Goal: Find contact information: Obtain details needed to contact an individual or organization

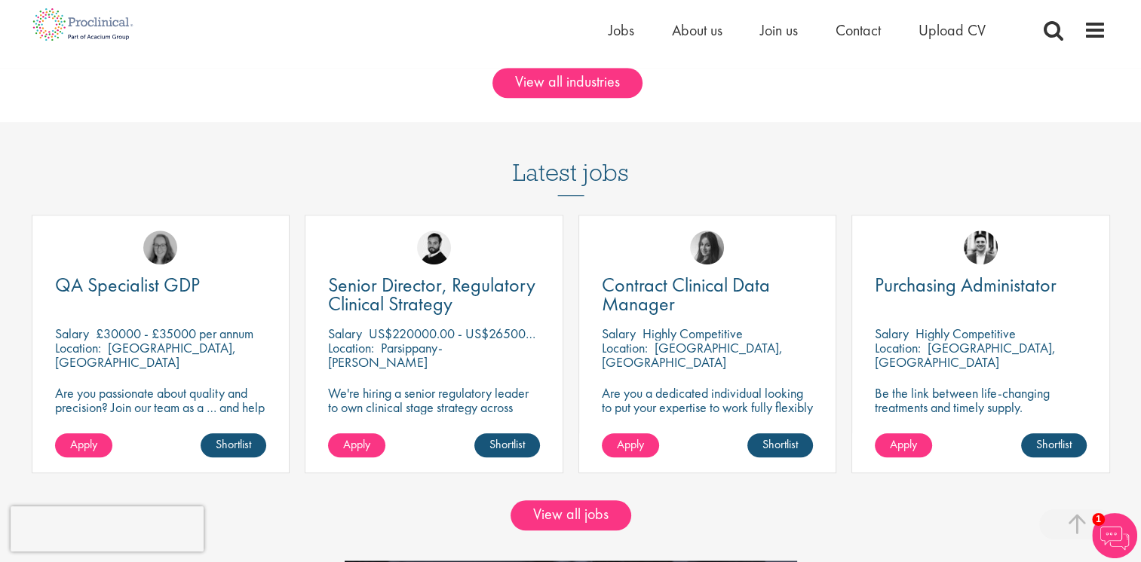
scroll to position [1282, 0]
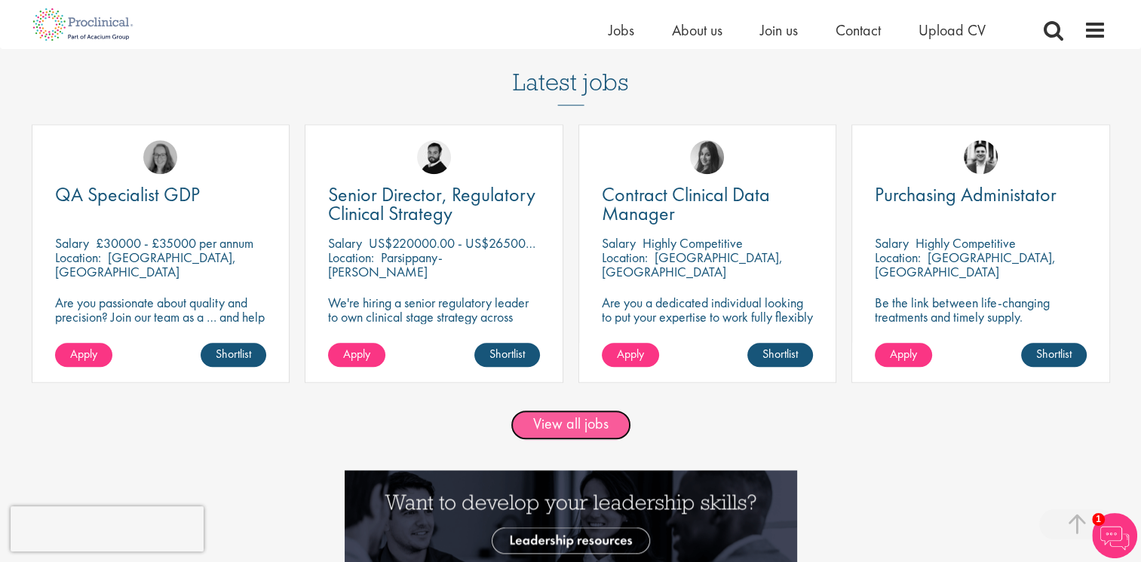
click at [600, 424] on link "View all jobs" at bounding box center [570, 425] width 121 height 30
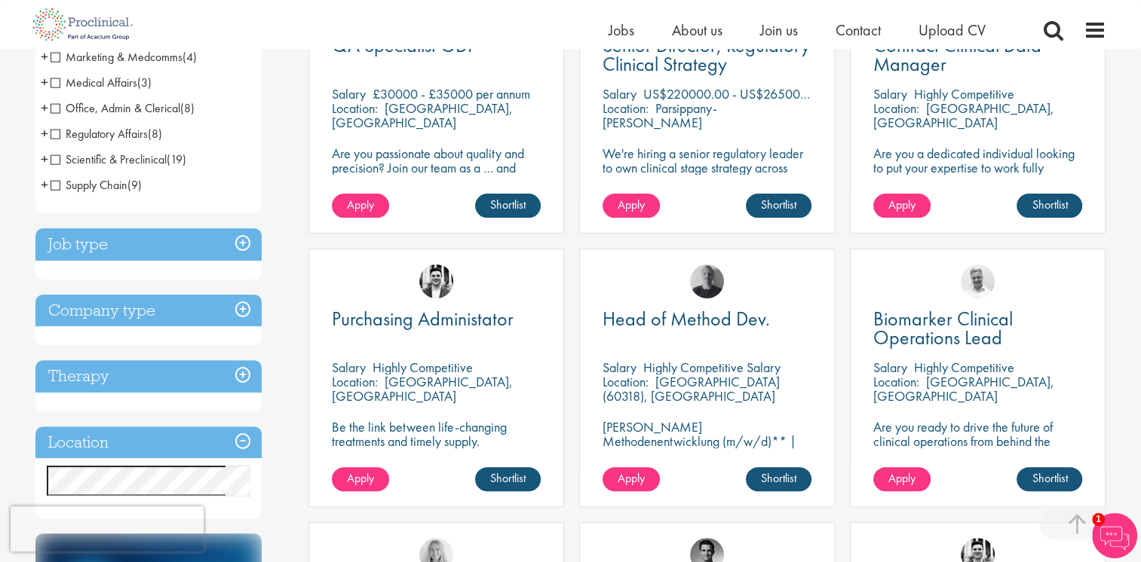
scroll to position [452, 0]
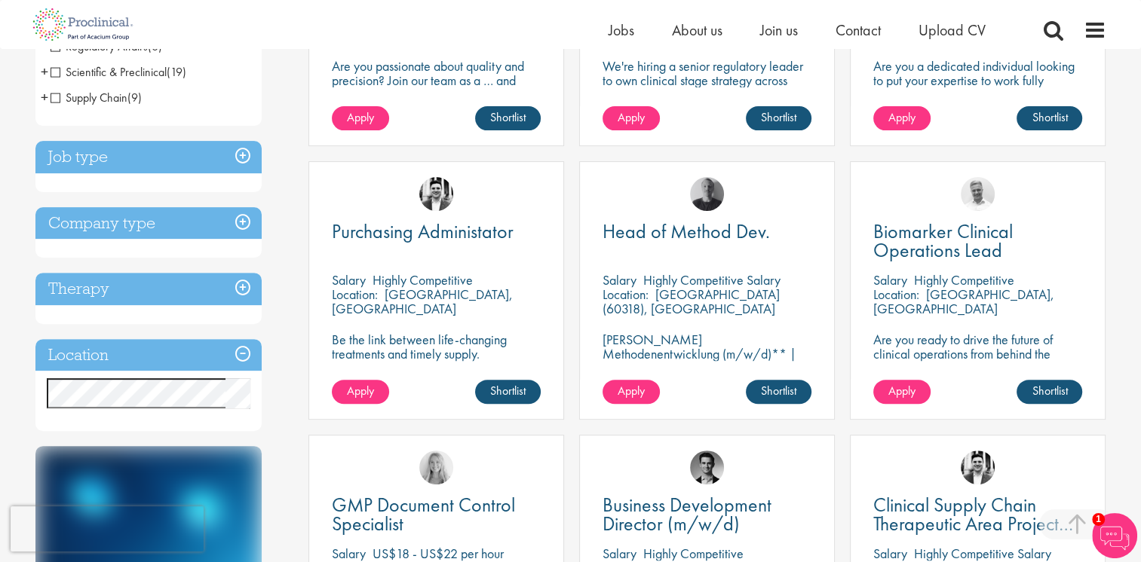
click at [244, 354] on h3 "Location" at bounding box center [148, 355] width 226 height 32
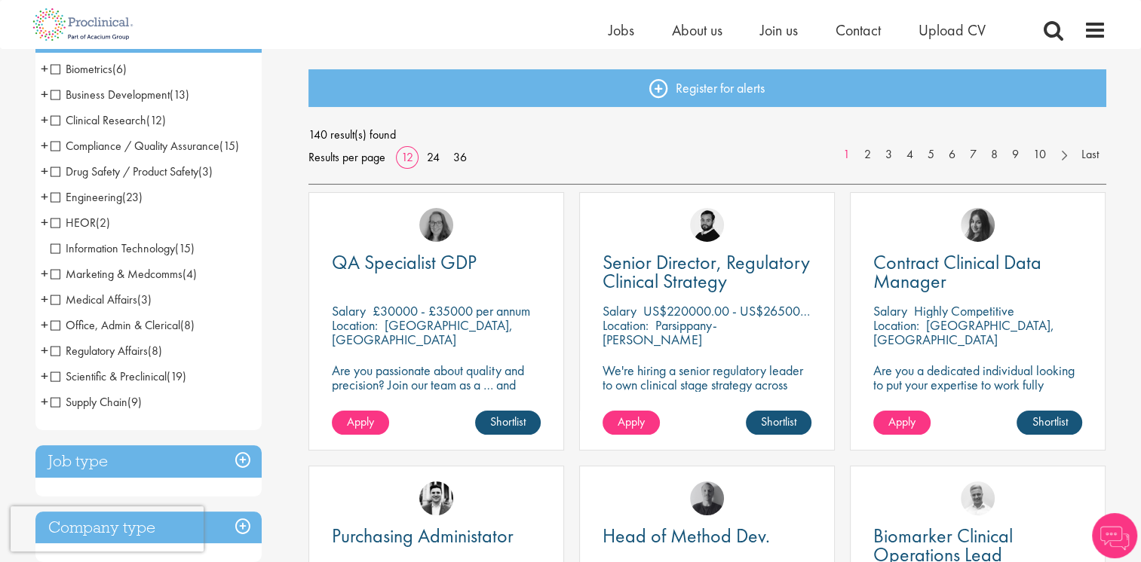
scroll to position [151, 0]
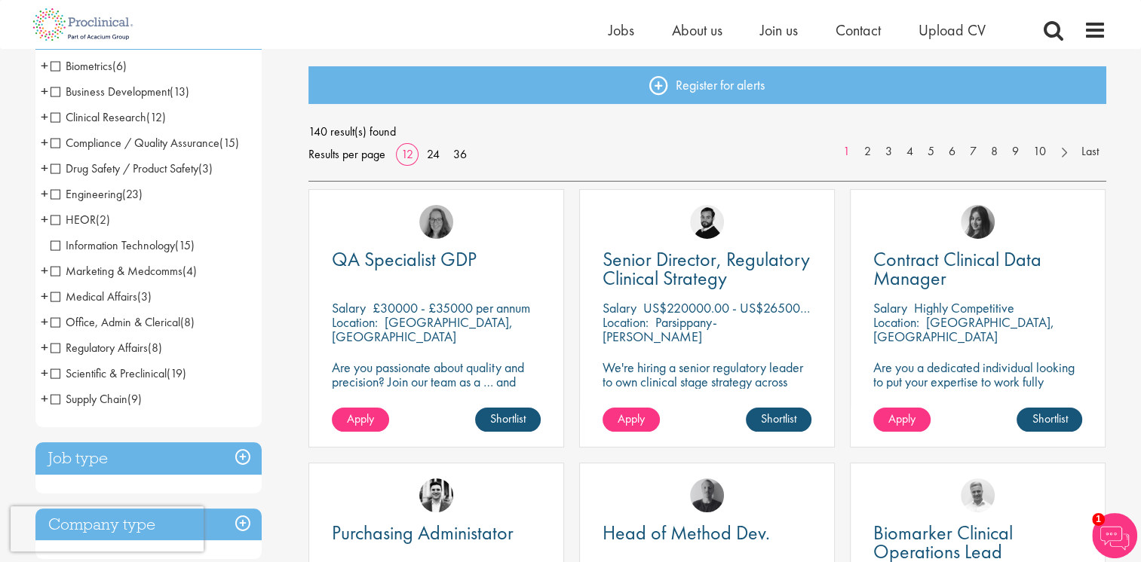
click at [47, 321] on span "+" at bounding box center [45, 322] width 8 height 23
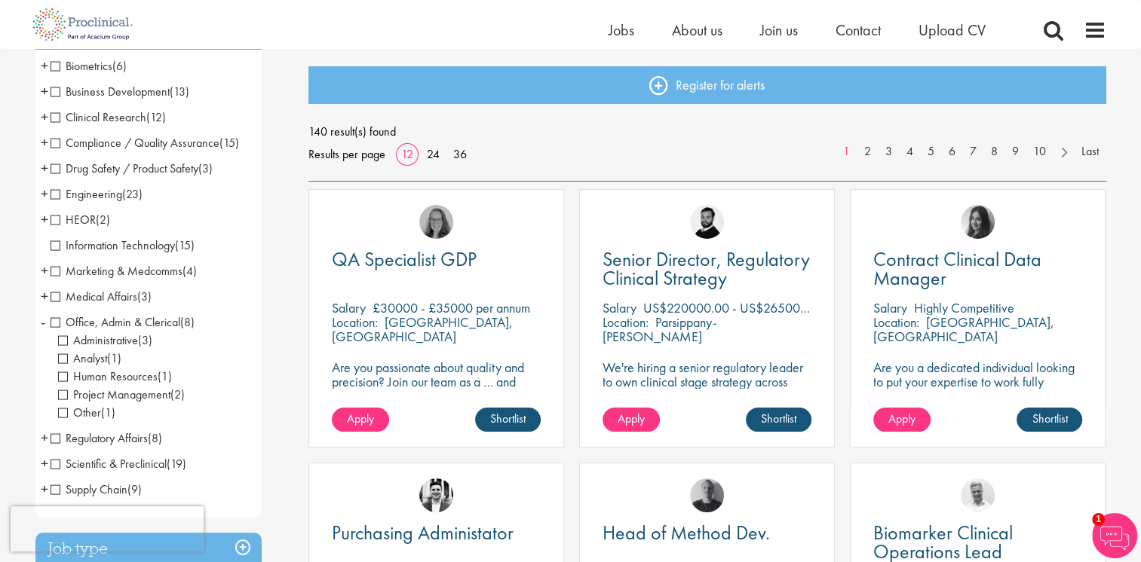
click at [45, 324] on li "Office, Admin & Clerical (8) - + Administrative (3) Analyst (1) Human Resources…" at bounding box center [148, 368] width 226 height 116
click at [43, 325] on span "-" at bounding box center [43, 322] width 5 height 23
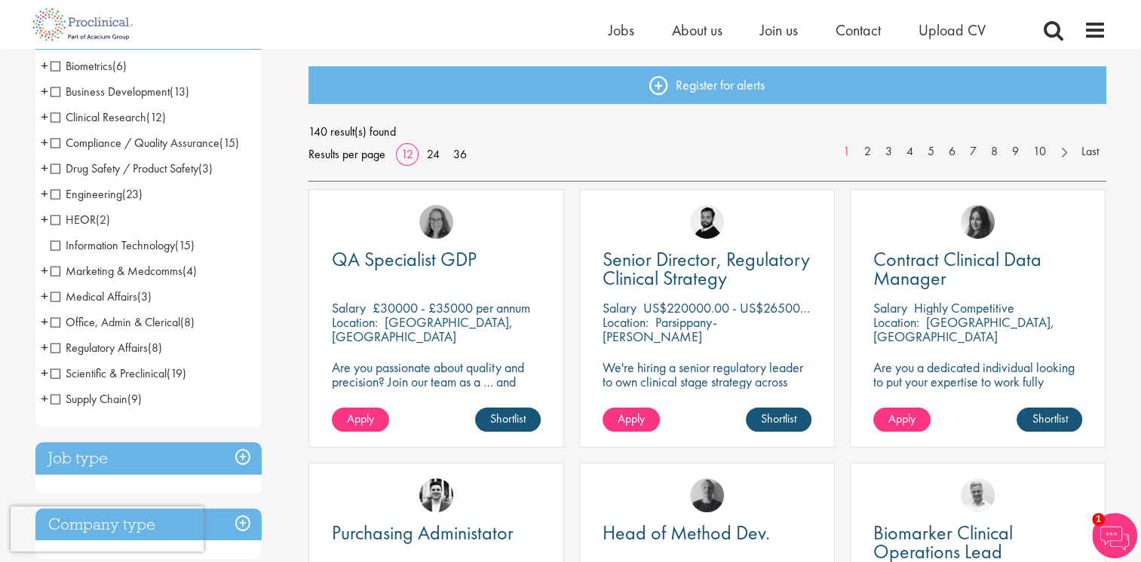
click at [44, 92] on span "+" at bounding box center [45, 91] width 8 height 23
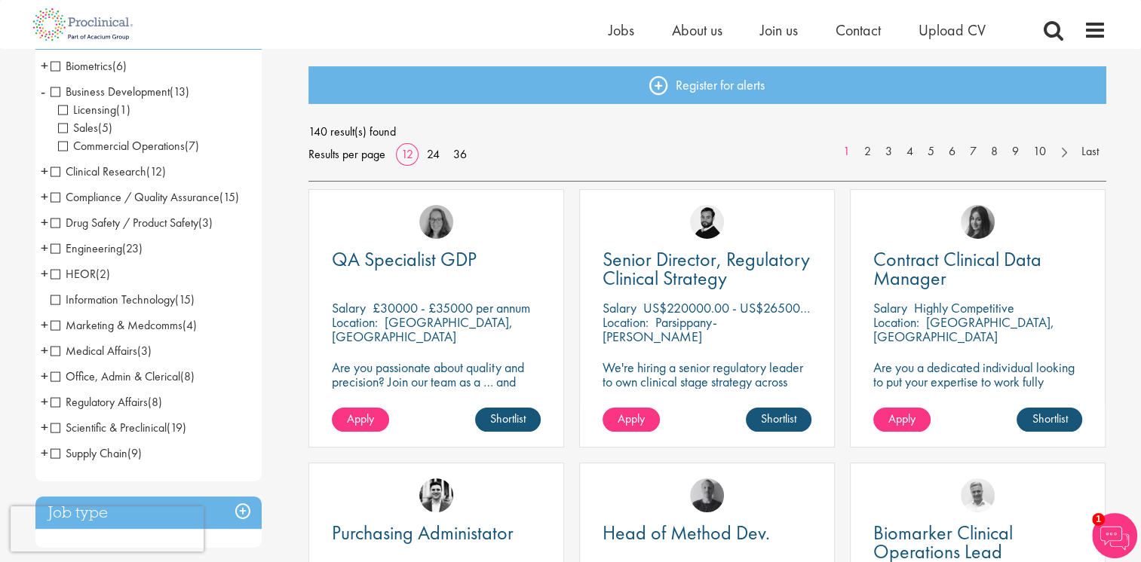
click at [44, 92] on span "-" at bounding box center [43, 91] width 5 height 23
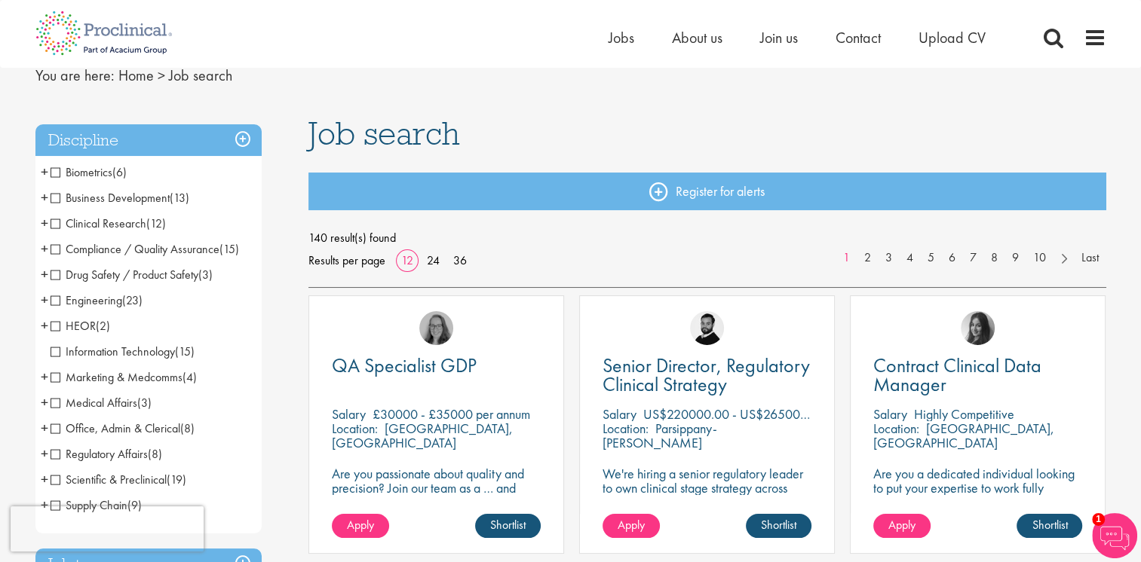
scroll to position [0, 0]
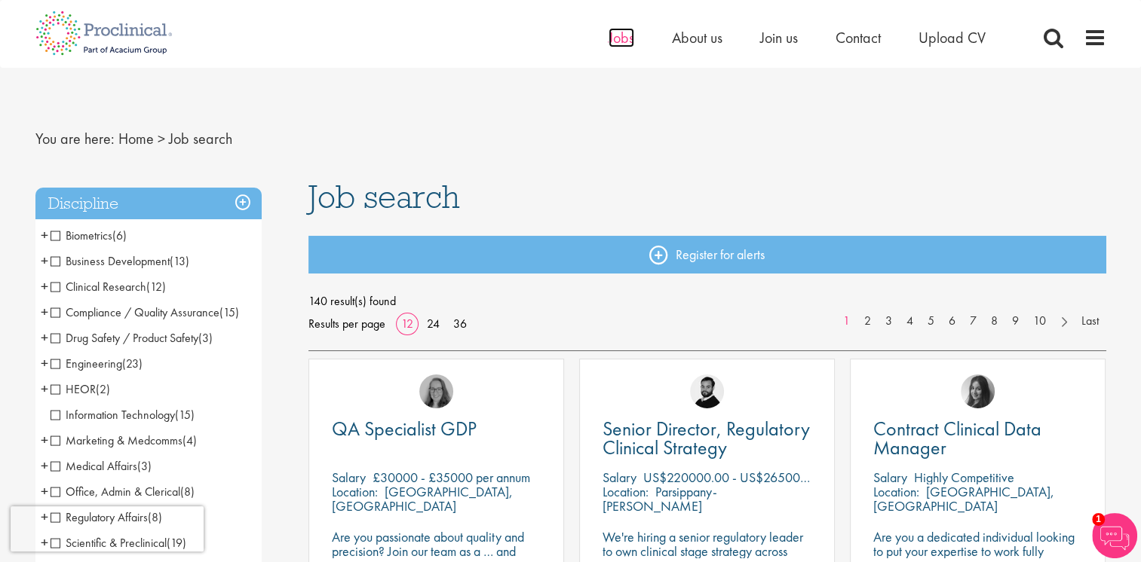
click at [609, 37] on span "Jobs" at bounding box center [621, 38] width 26 height 20
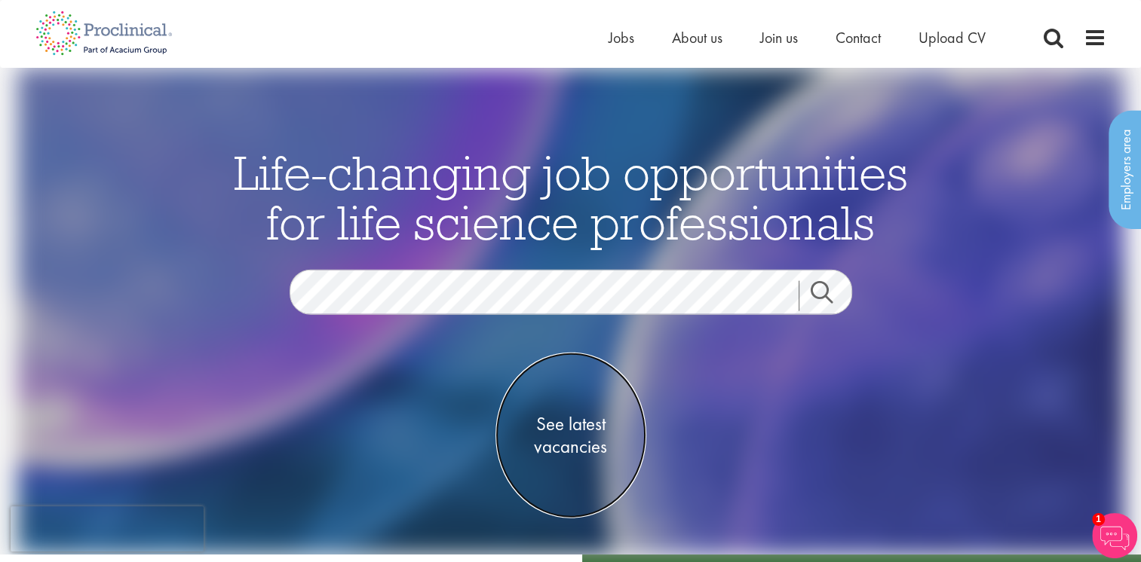
click at [570, 420] on span "See latest vacancies" at bounding box center [570, 435] width 151 height 45
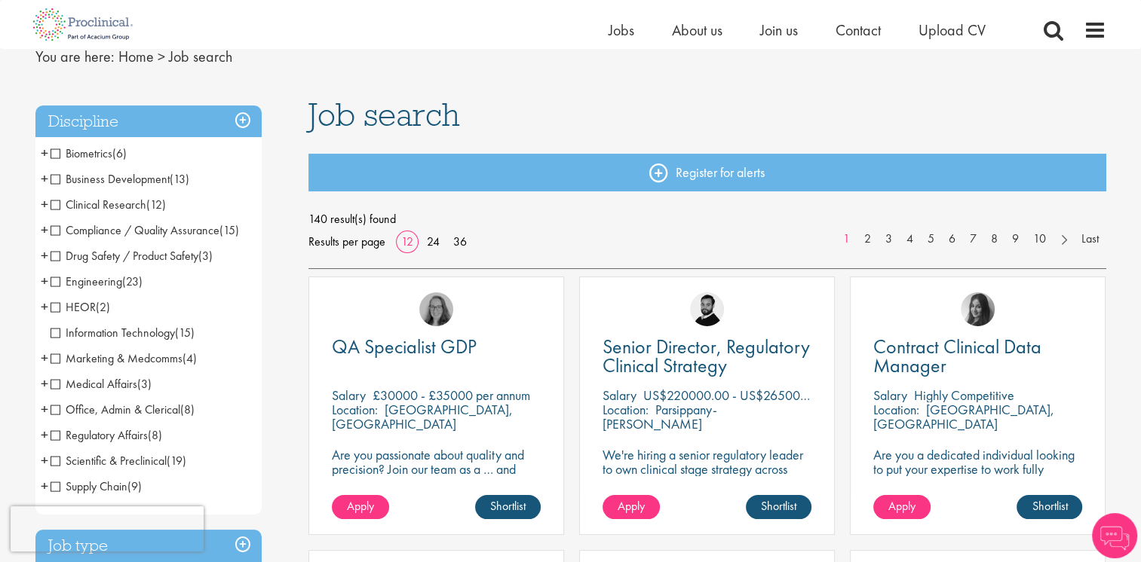
scroll to position [151, 0]
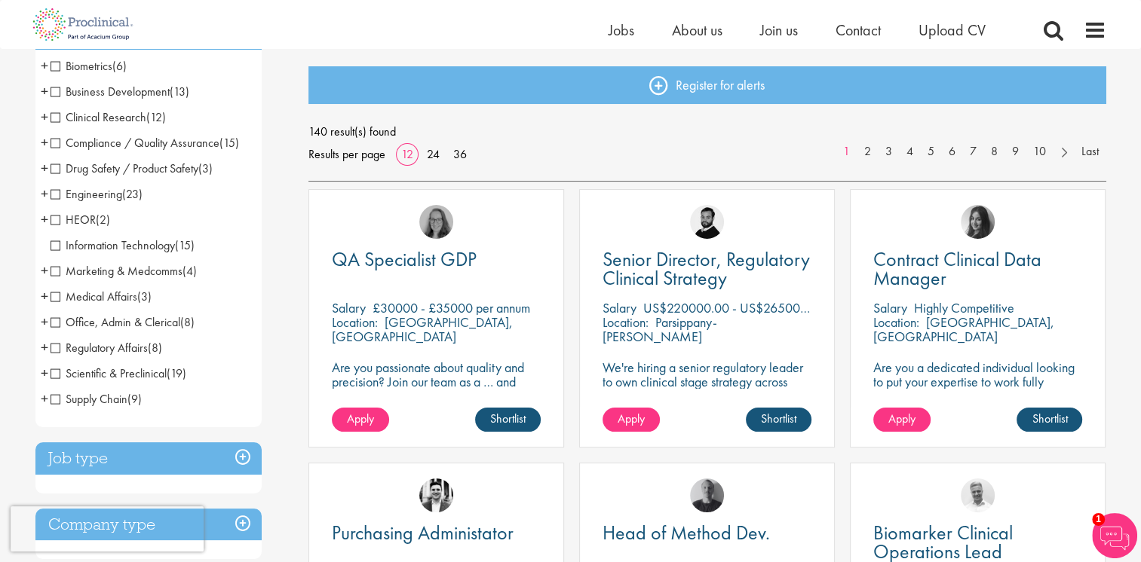
click at [54, 324] on span "Office, Admin & Clerical" at bounding box center [116, 322] width 130 height 16
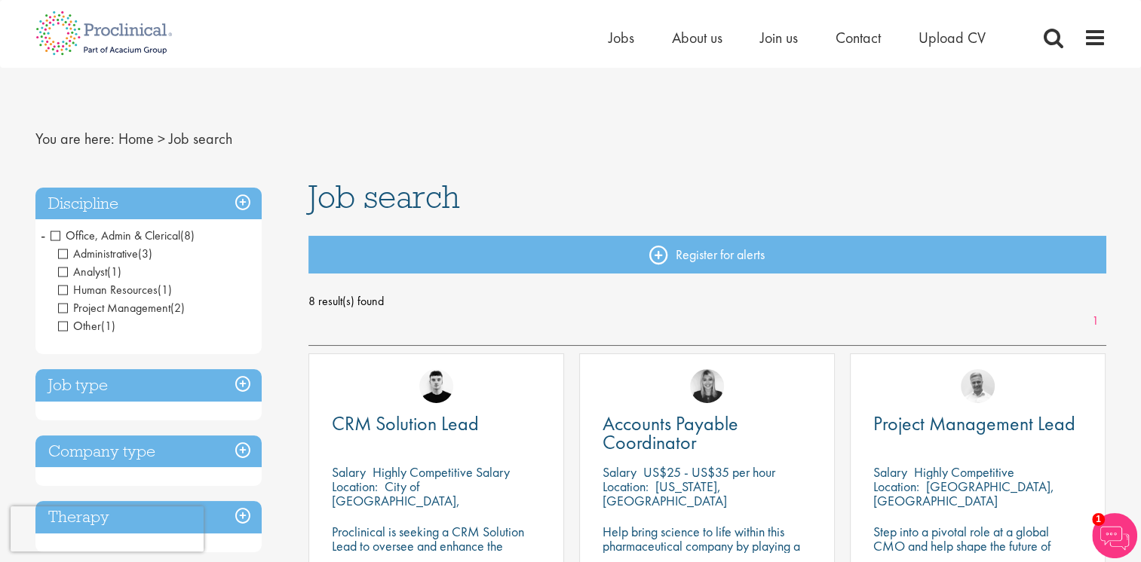
click at [45, 234] on li "Office, Admin & Clerical (8) - + Administrative (3) Analyst (1) Human Resources…" at bounding box center [148, 281] width 226 height 116
click at [43, 237] on span "-" at bounding box center [43, 235] width 5 height 23
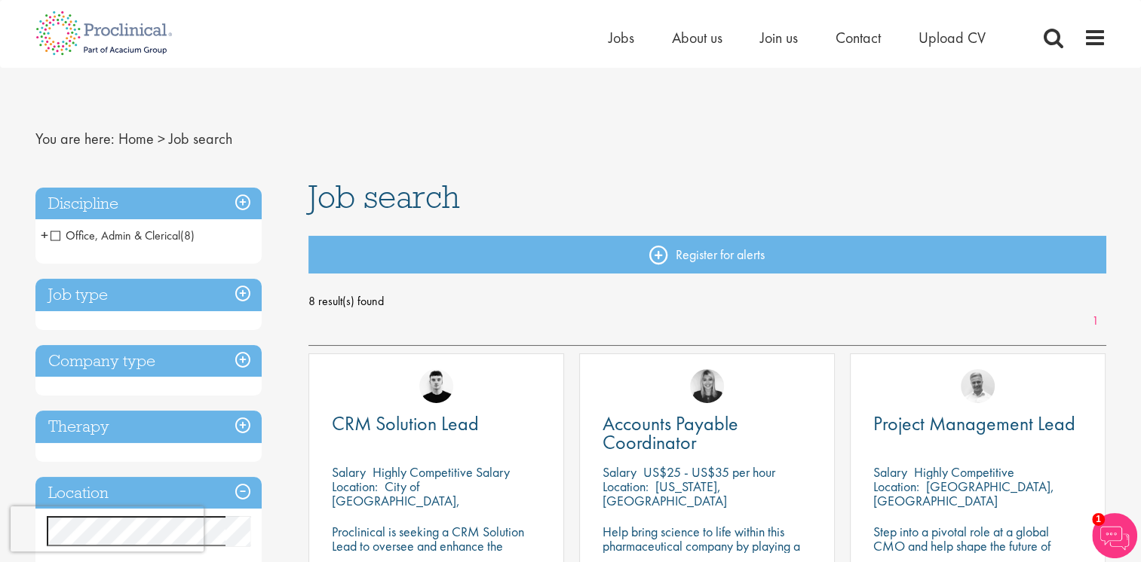
click at [60, 234] on span "Office, Admin & Clerical" at bounding box center [116, 236] width 130 height 16
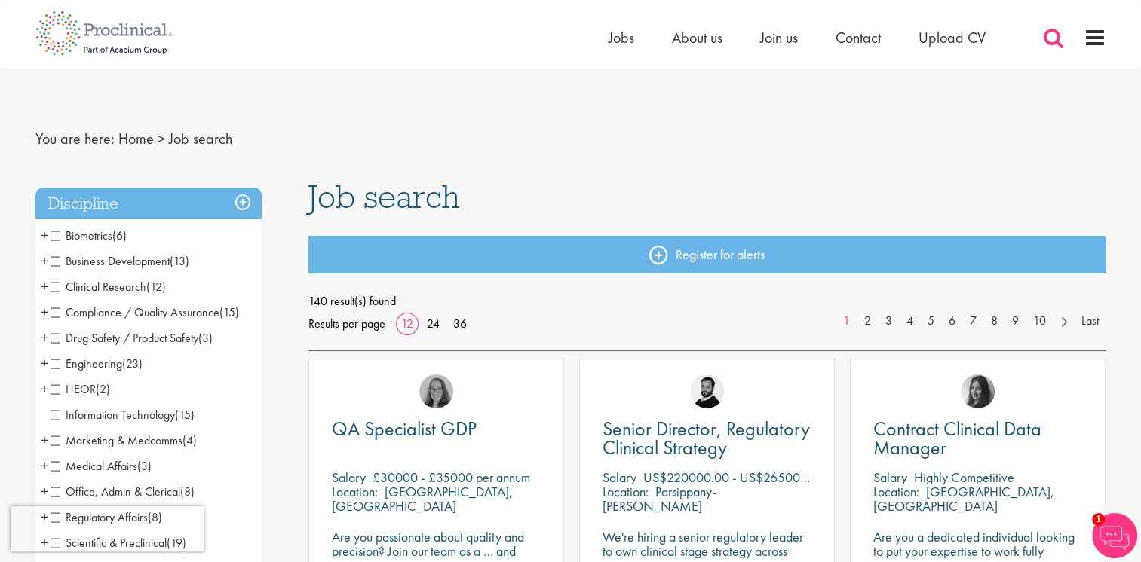
click at [1048, 36] on span at bounding box center [1053, 37] width 23 height 23
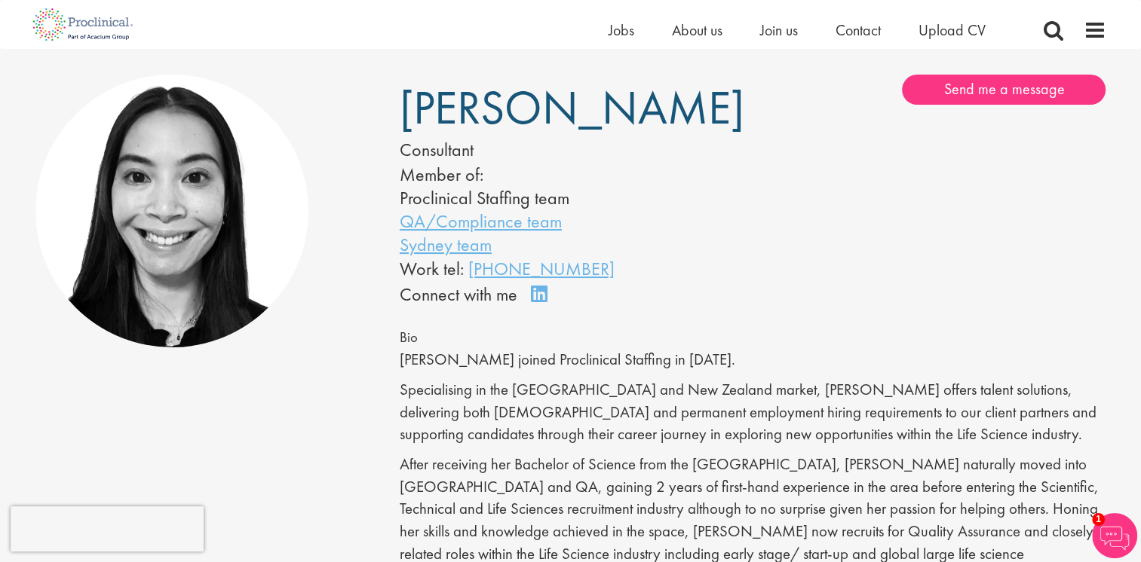
scroll to position [75, 0]
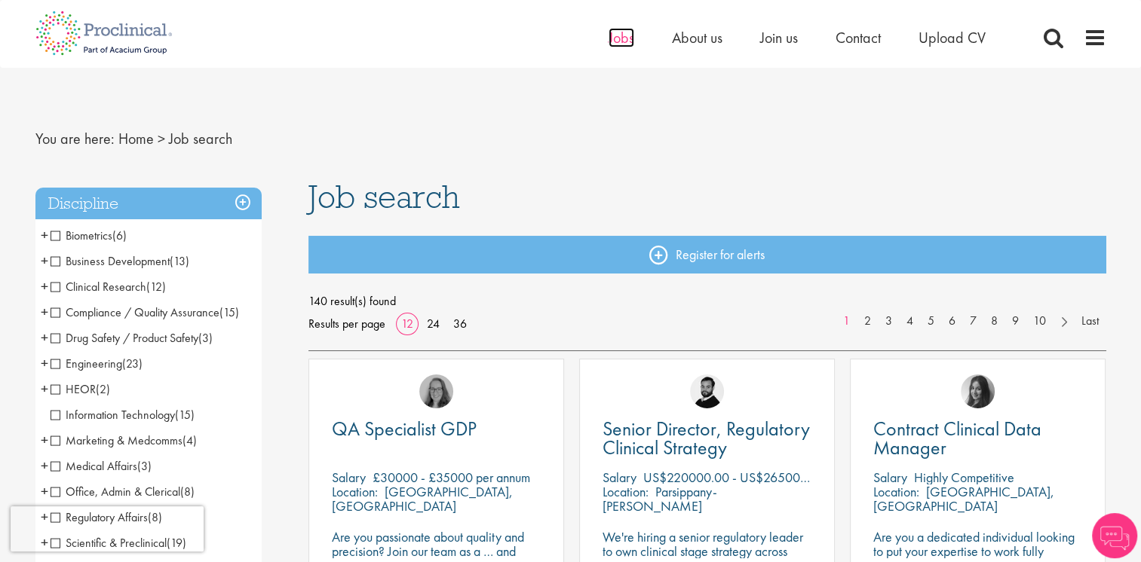
click at [626, 44] on span "Jobs" at bounding box center [621, 38] width 26 height 20
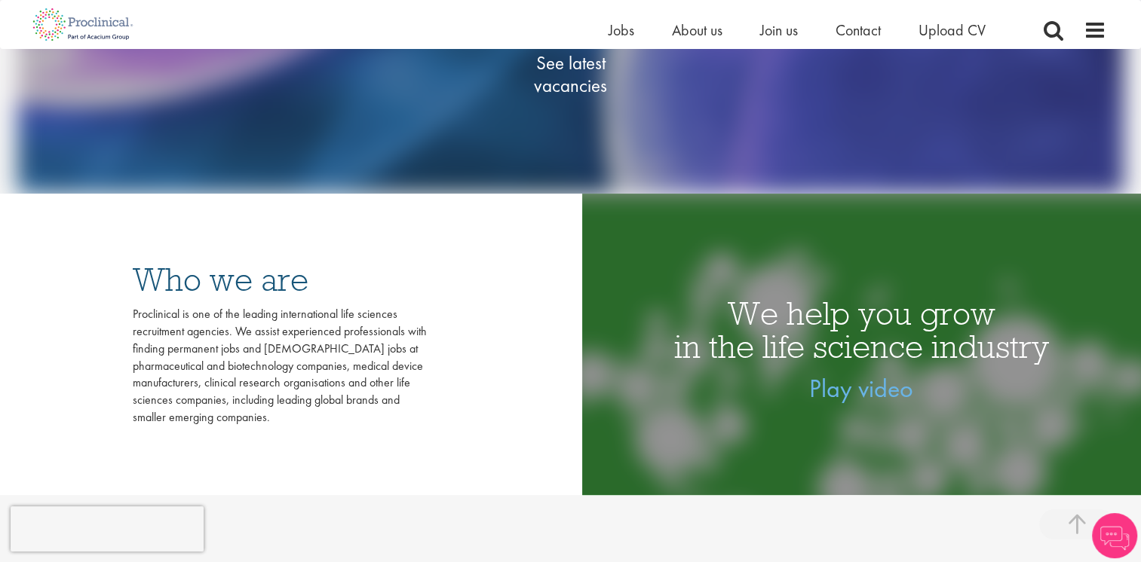
scroll to position [75, 0]
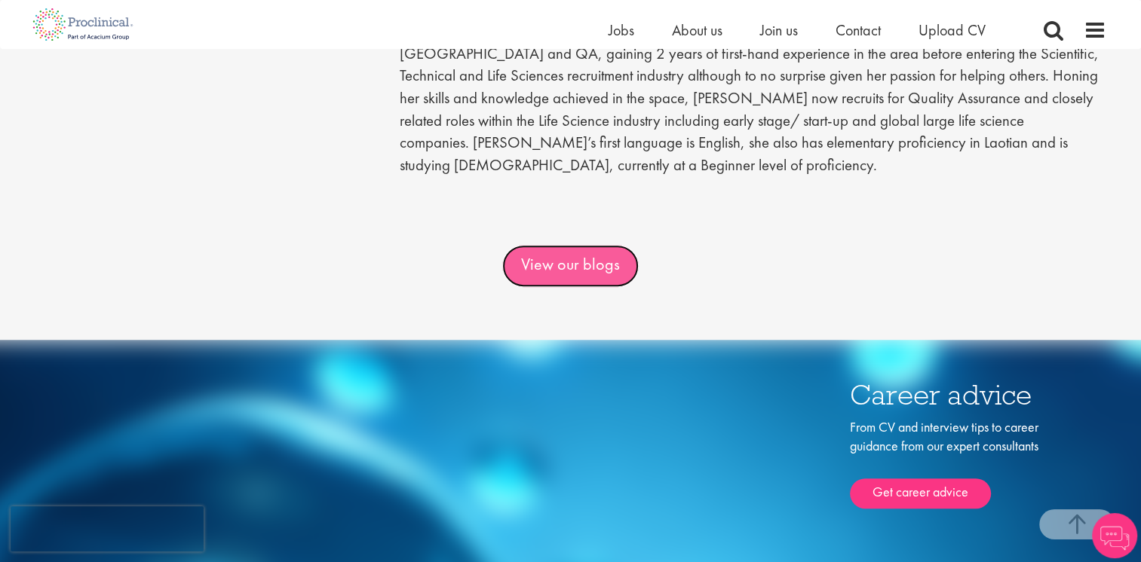
drag, startPoint x: 585, startPoint y: 296, endPoint x: 528, endPoint y: 293, distance: 56.6
click at [585, 287] on link "View our blogs" at bounding box center [570, 266] width 136 height 42
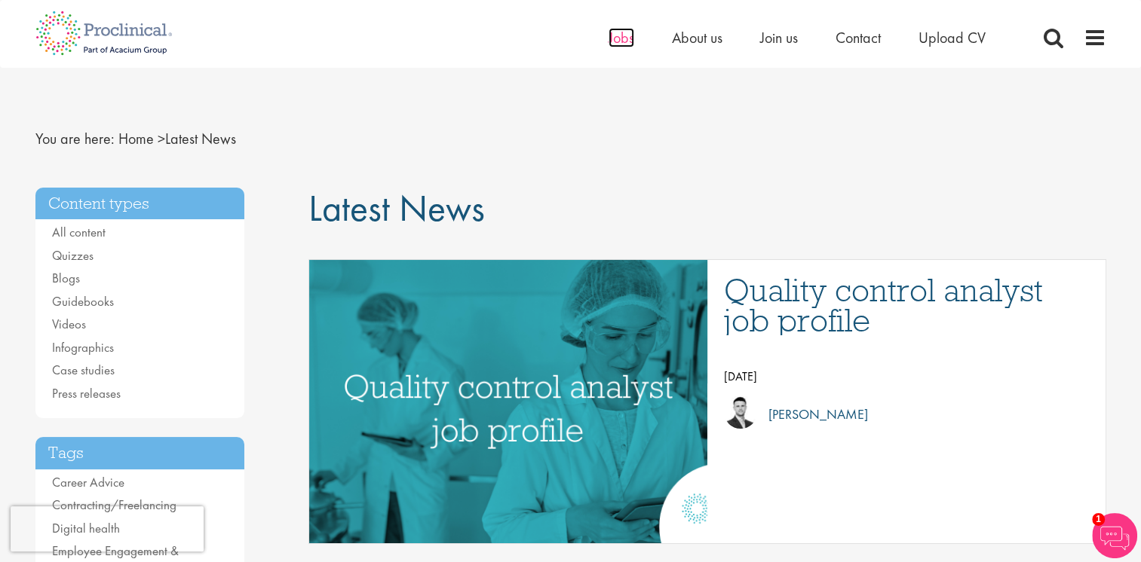
click at [629, 38] on span "Jobs" at bounding box center [621, 38] width 26 height 20
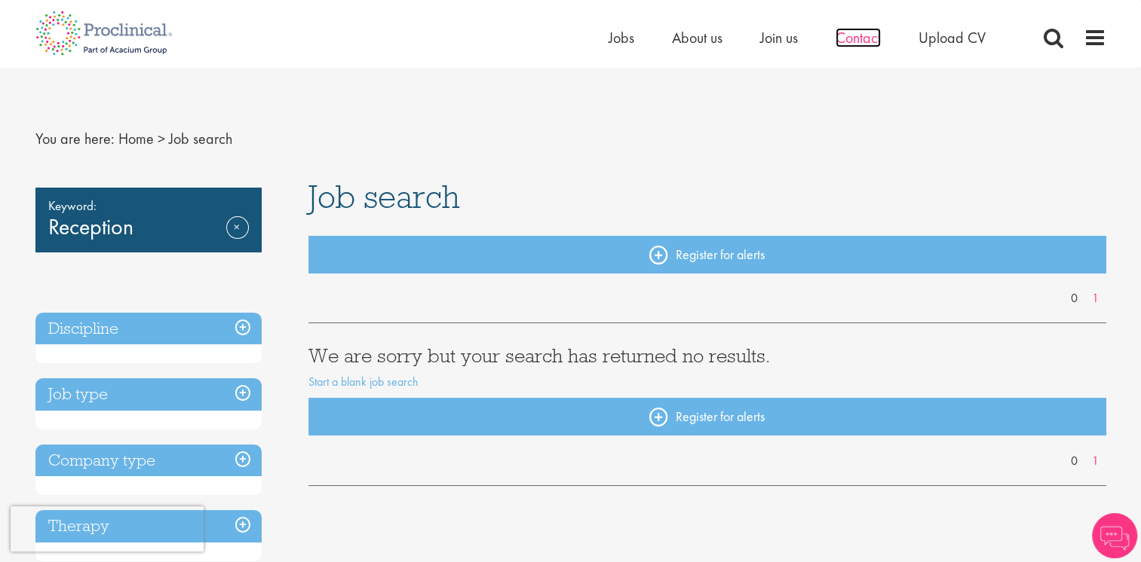
click at [868, 36] on span "Contact" at bounding box center [857, 38] width 45 height 20
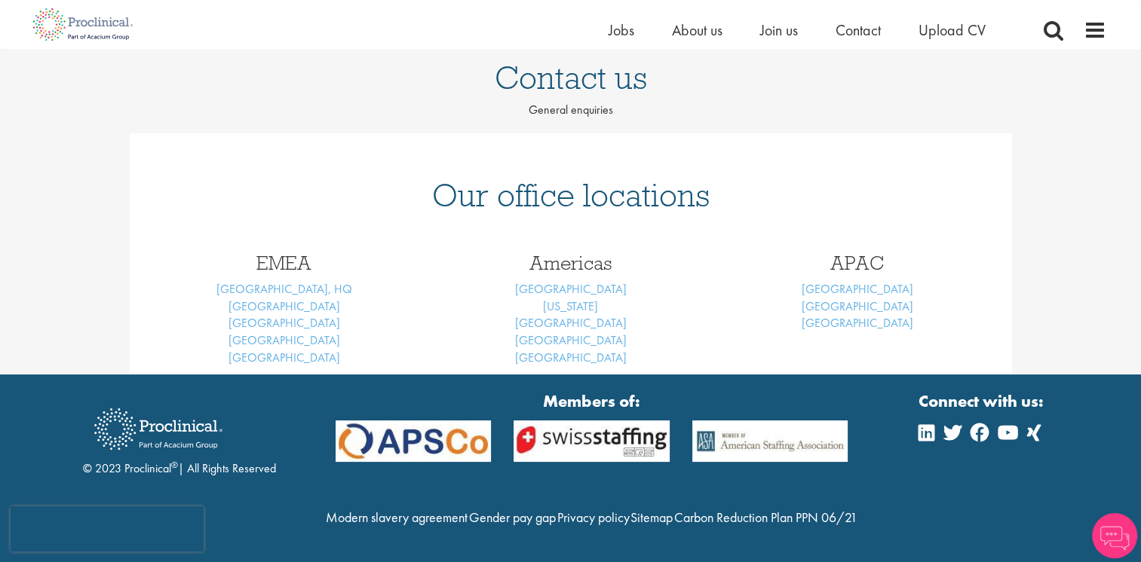
scroll to position [148, 0]
click at [865, 281] on link "[GEOGRAPHIC_DATA]" at bounding box center [857, 289] width 112 height 16
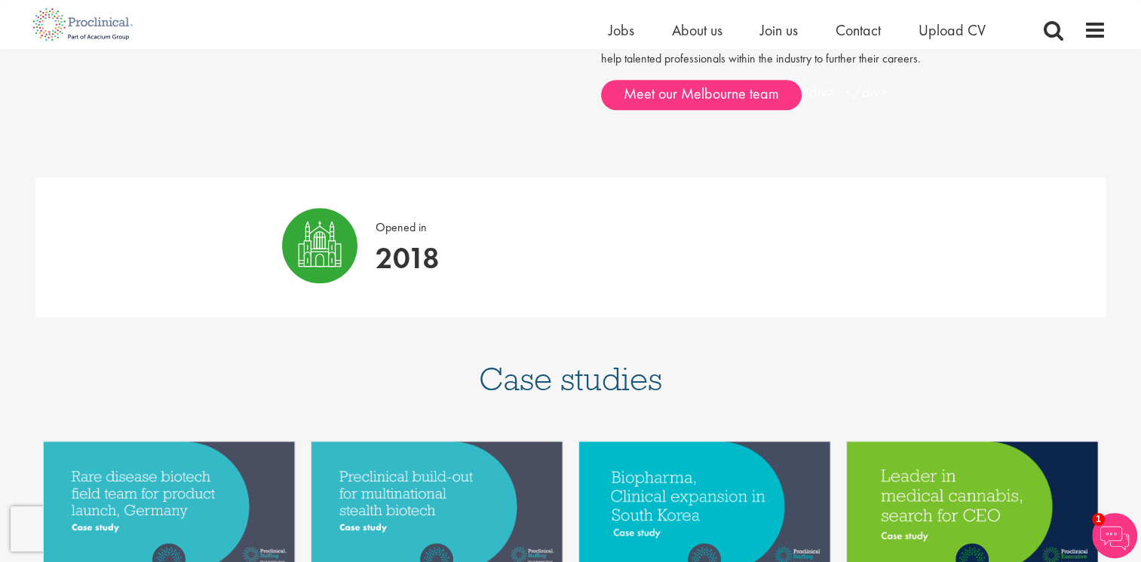
scroll to position [1131, 0]
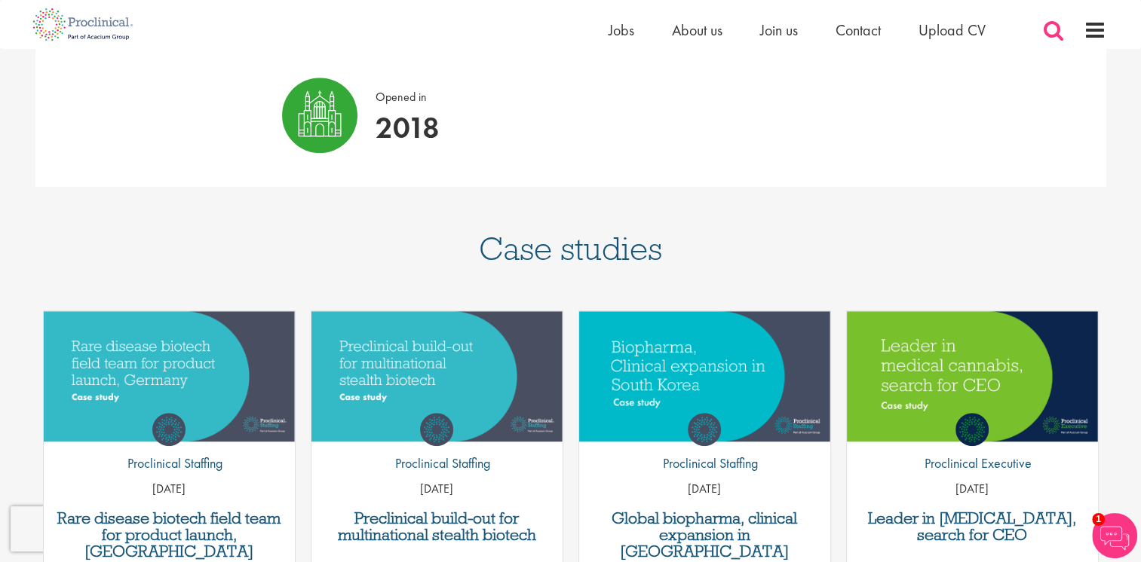
click at [1051, 31] on span at bounding box center [1053, 30] width 23 height 23
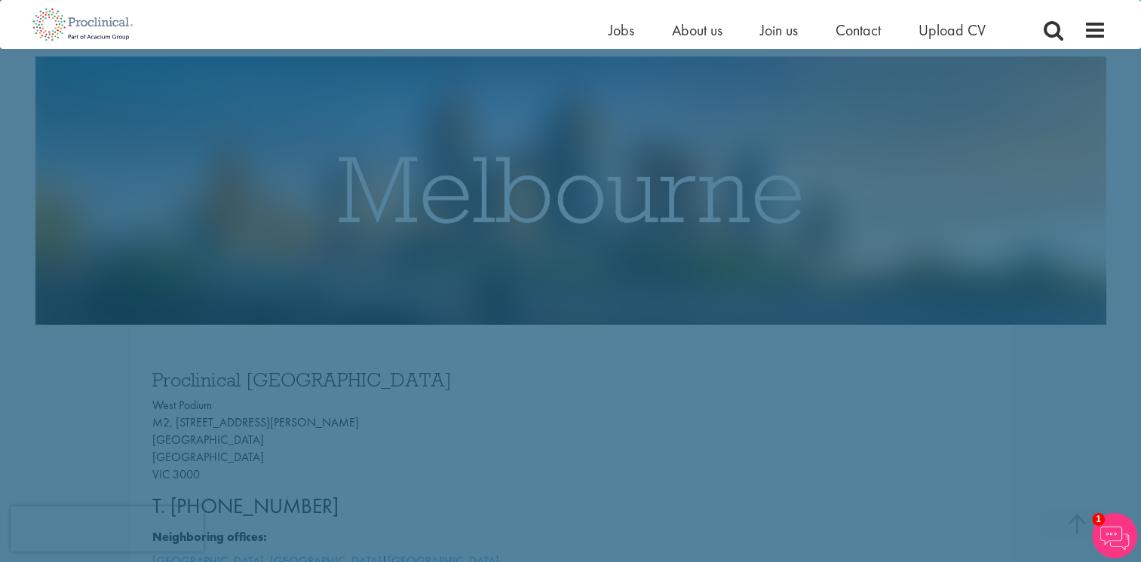
scroll to position [0, 0]
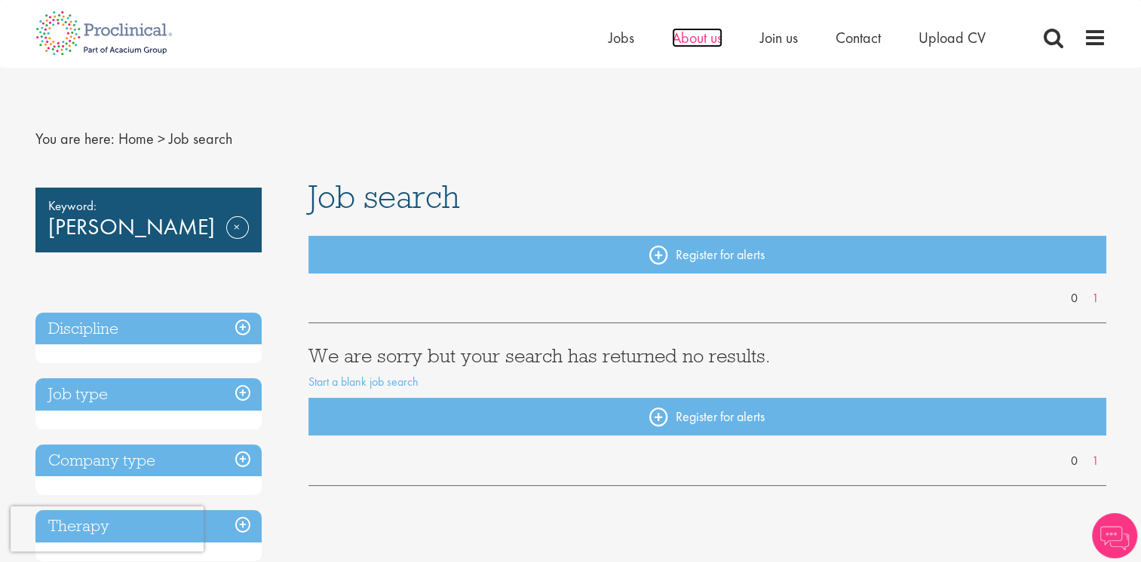
click at [706, 39] on span "About us" at bounding box center [697, 38] width 51 height 20
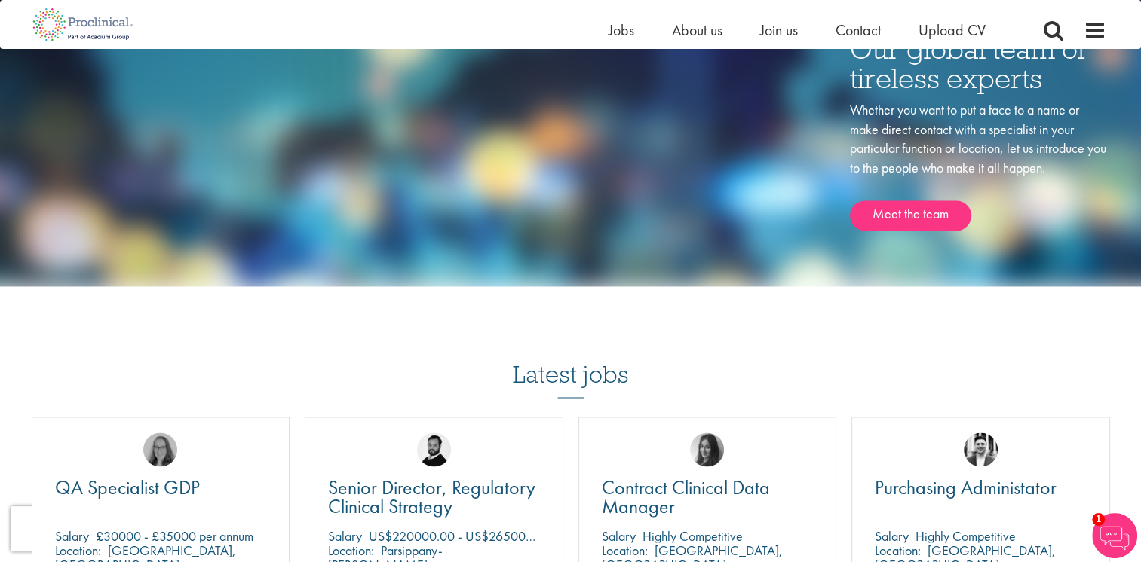
scroll to position [2639, 0]
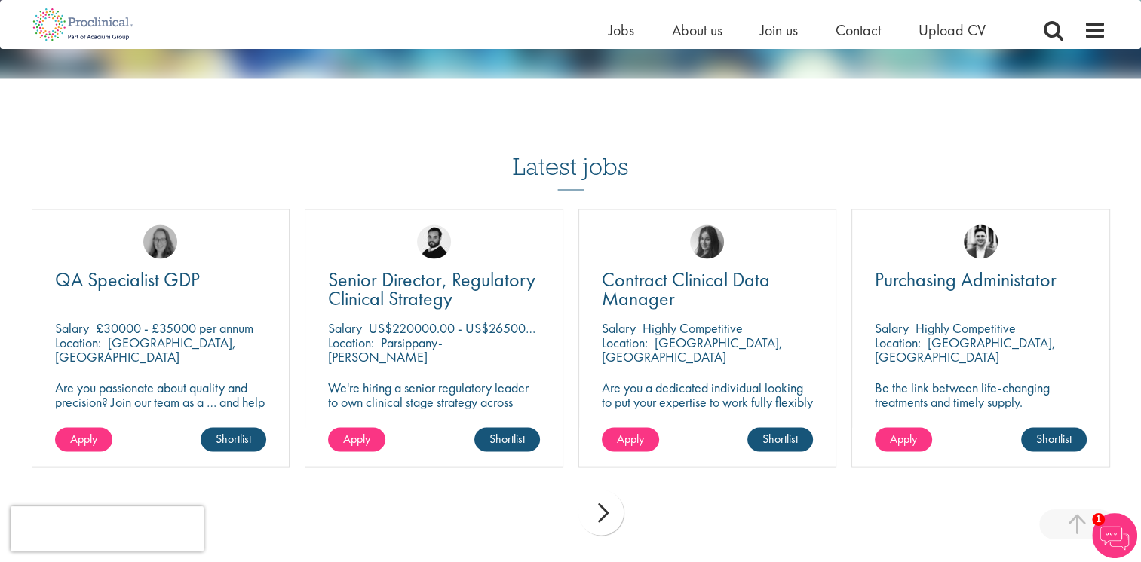
click at [605, 510] on div "next" at bounding box center [600, 512] width 45 height 45
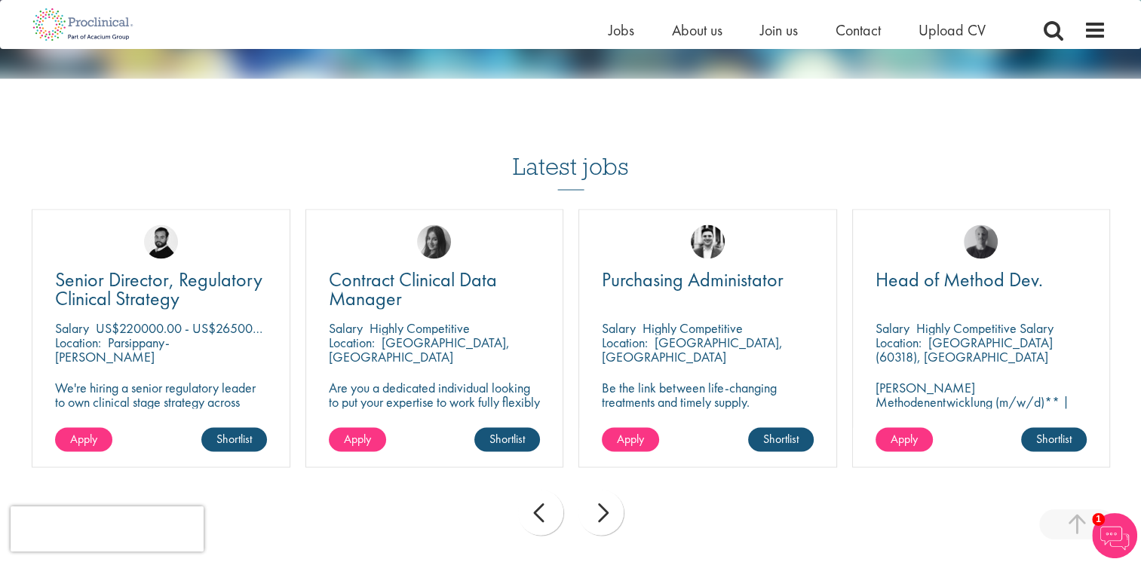
click at [605, 510] on div "next" at bounding box center [600, 512] width 45 height 45
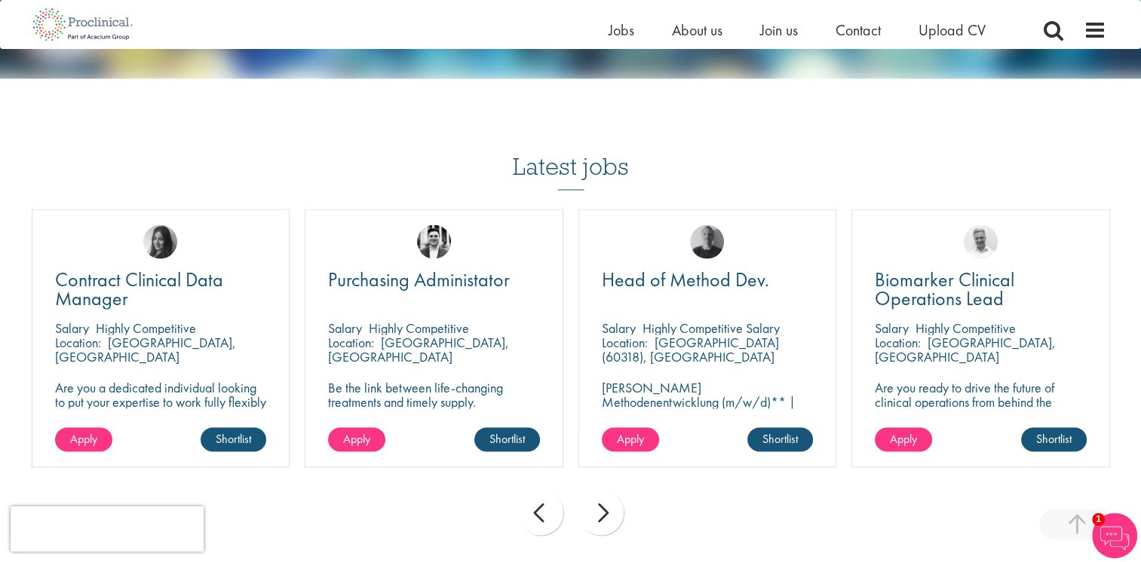
click at [605, 510] on div "next" at bounding box center [600, 512] width 45 height 45
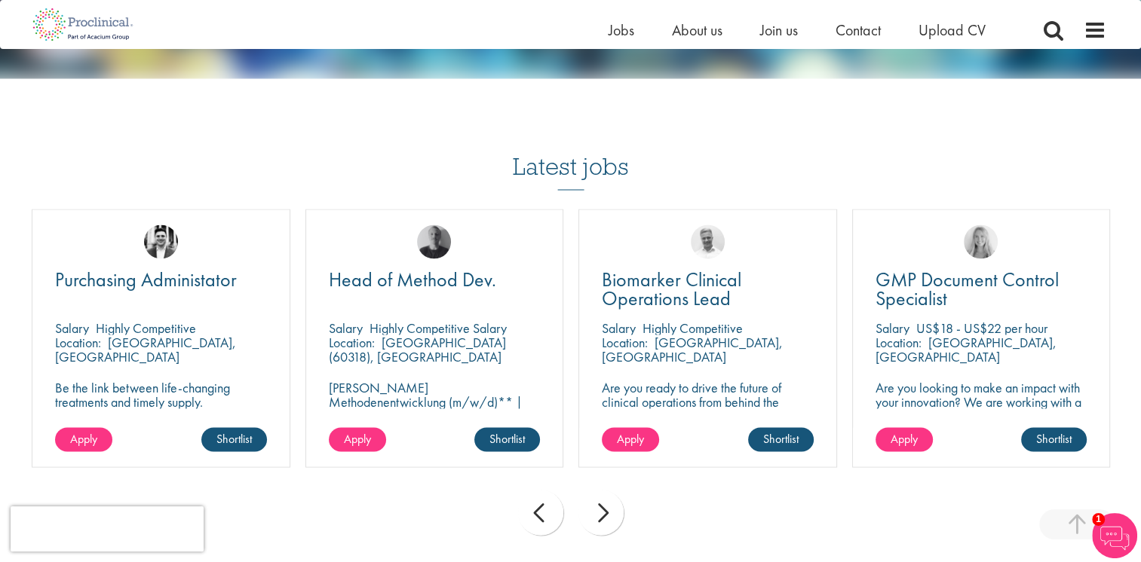
click at [605, 510] on div "next" at bounding box center [600, 512] width 45 height 45
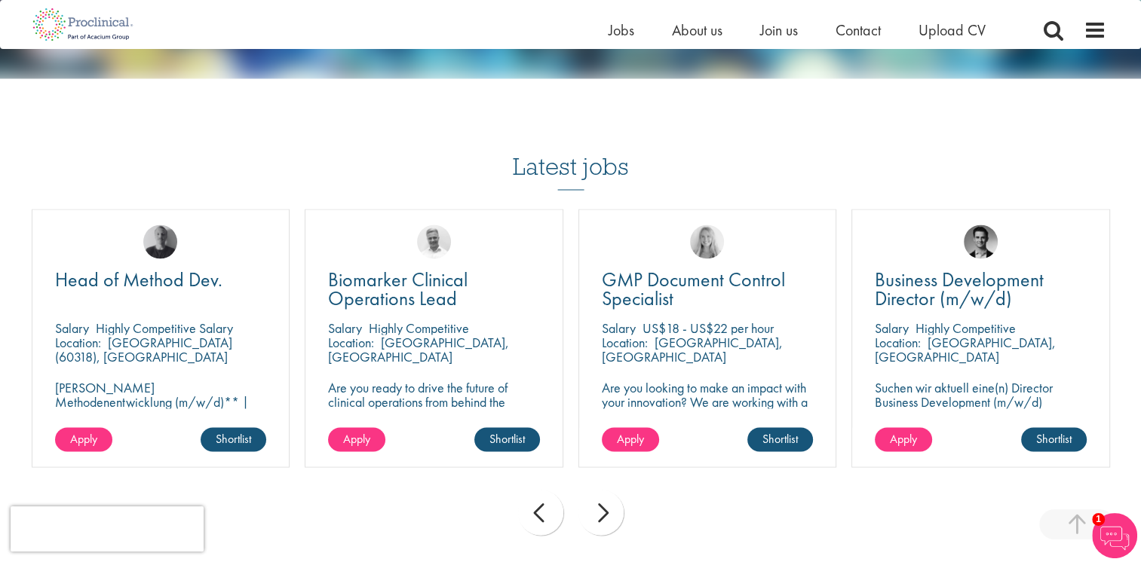
click at [605, 510] on div "next" at bounding box center [600, 512] width 45 height 45
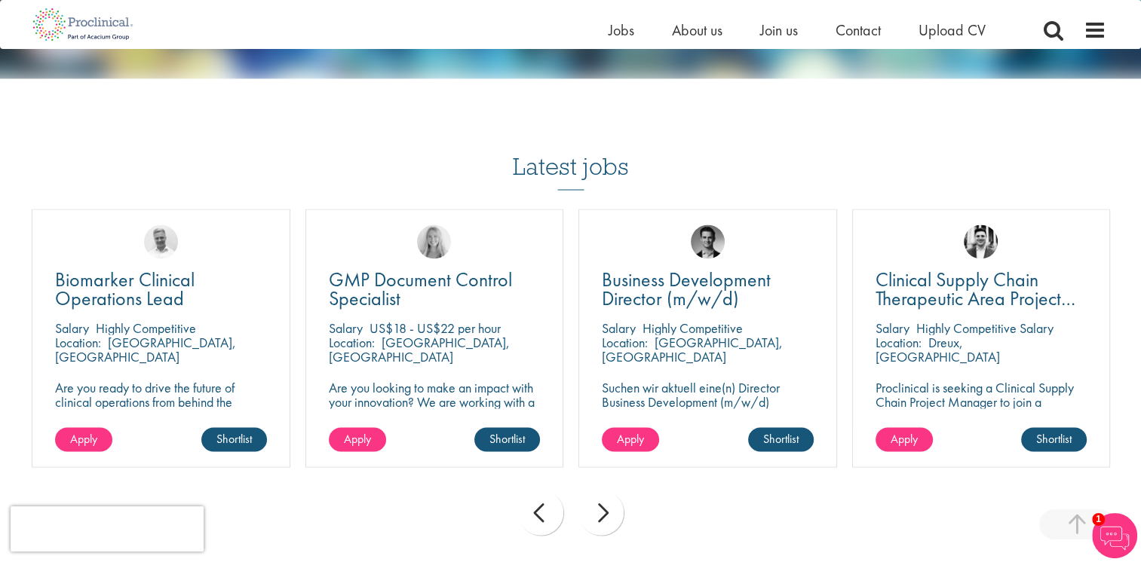
click at [605, 510] on div "next" at bounding box center [600, 512] width 45 height 45
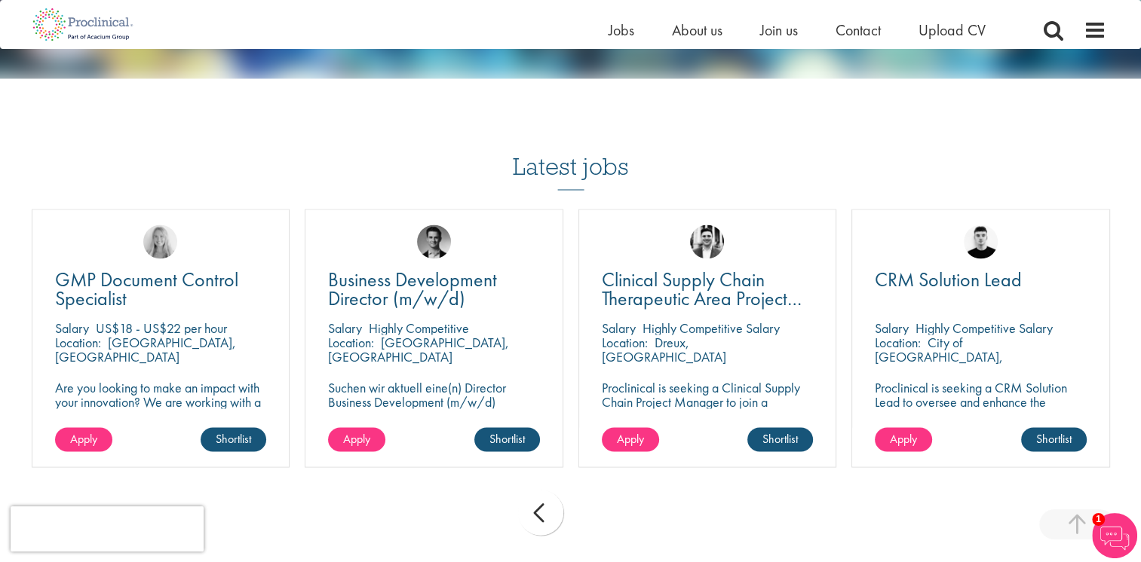
click at [605, 510] on div "prev next" at bounding box center [570, 515] width 1093 height 66
click at [537, 509] on div "prev" at bounding box center [540, 512] width 45 height 45
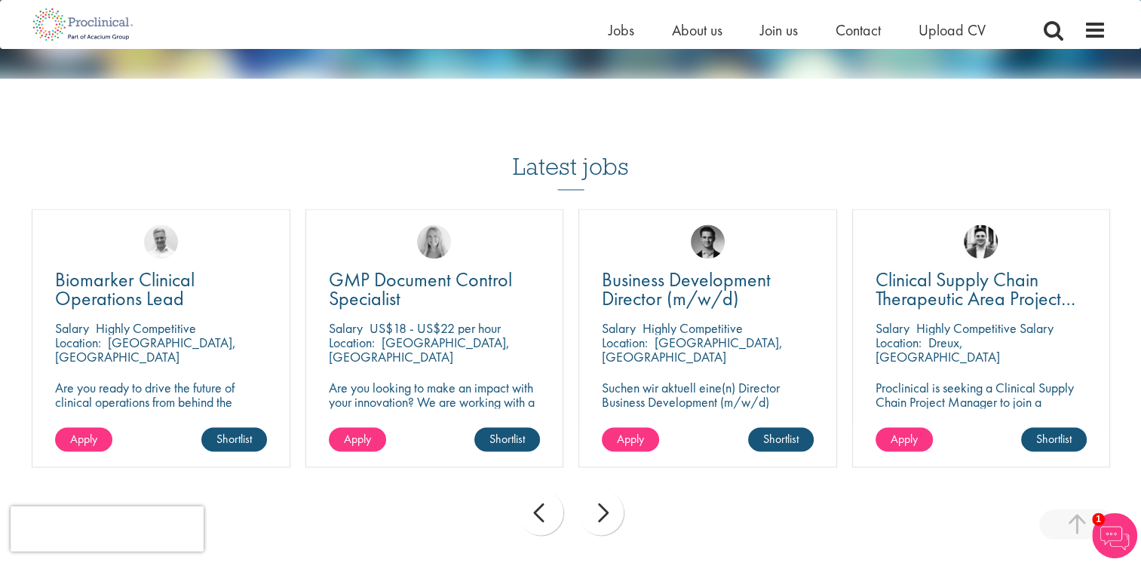
click at [537, 509] on div "prev" at bounding box center [540, 512] width 45 height 45
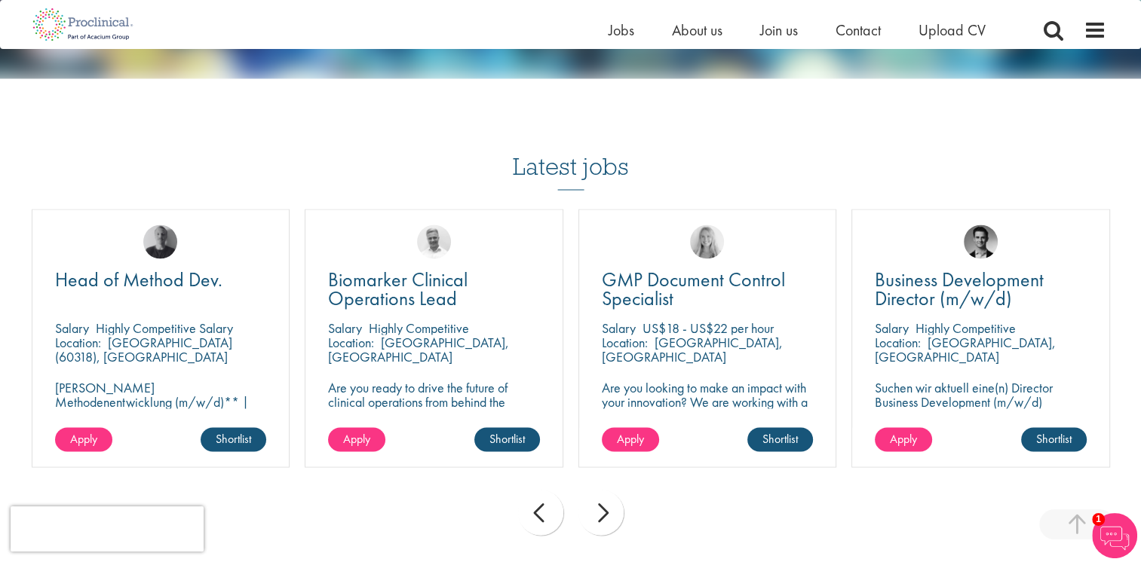
click at [537, 509] on div "prev" at bounding box center [540, 512] width 45 height 45
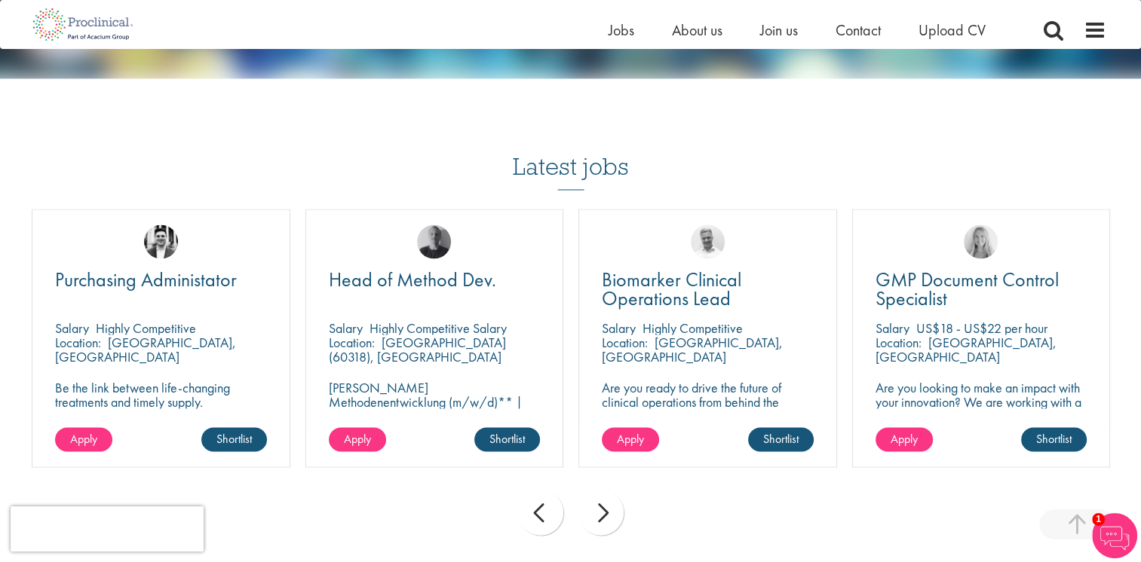
click at [537, 509] on div "prev" at bounding box center [540, 512] width 45 height 45
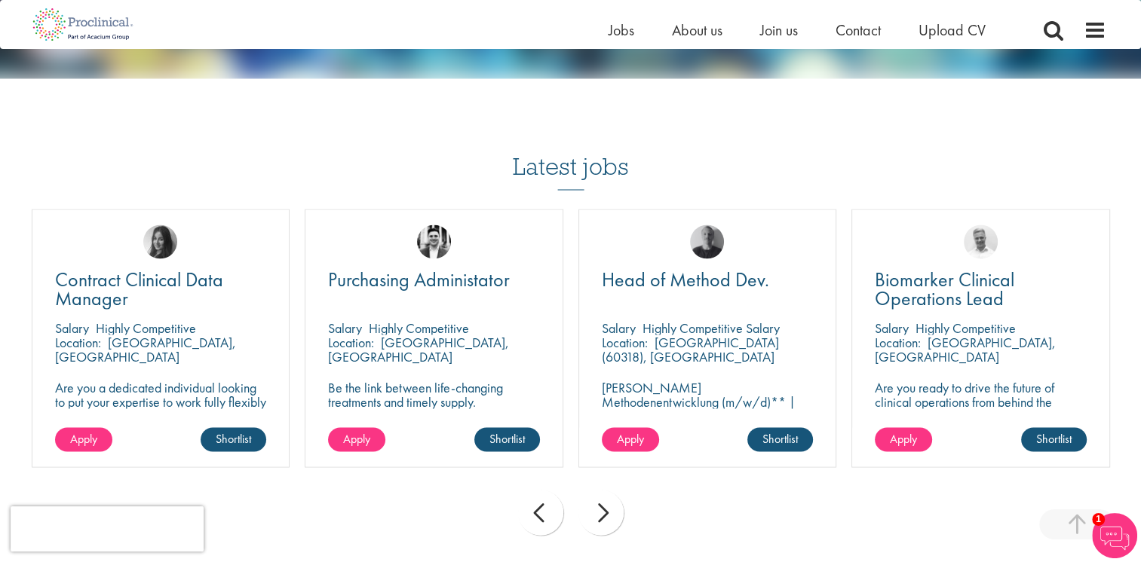
click at [537, 509] on div "prev" at bounding box center [540, 512] width 45 height 45
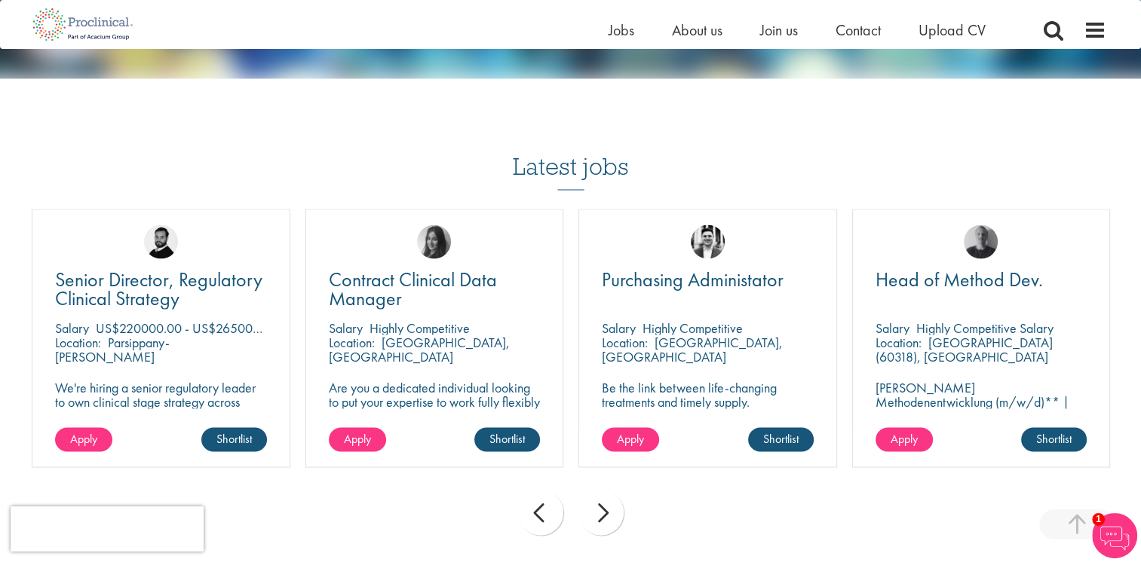
click at [537, 509] on div "prev" at bounding box center [540, 512] width 45 height 45
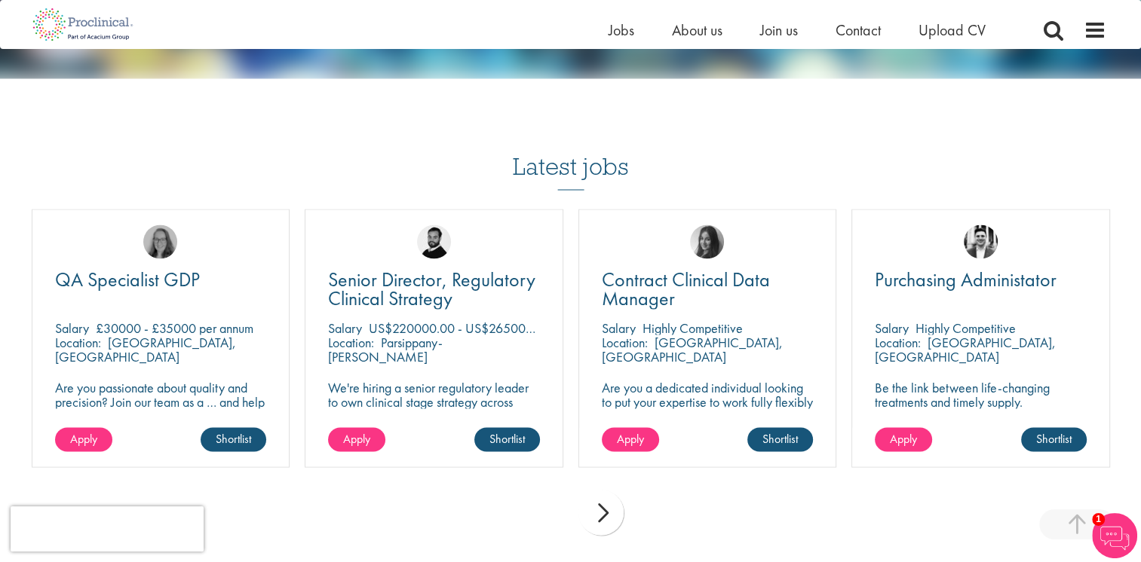
click at [537, 509] on div "prev next" at bounding box center [570, 515] width 1093 height 66
click at [1045, 32] on span at bounding box center [1053, 30] width 23 height 23
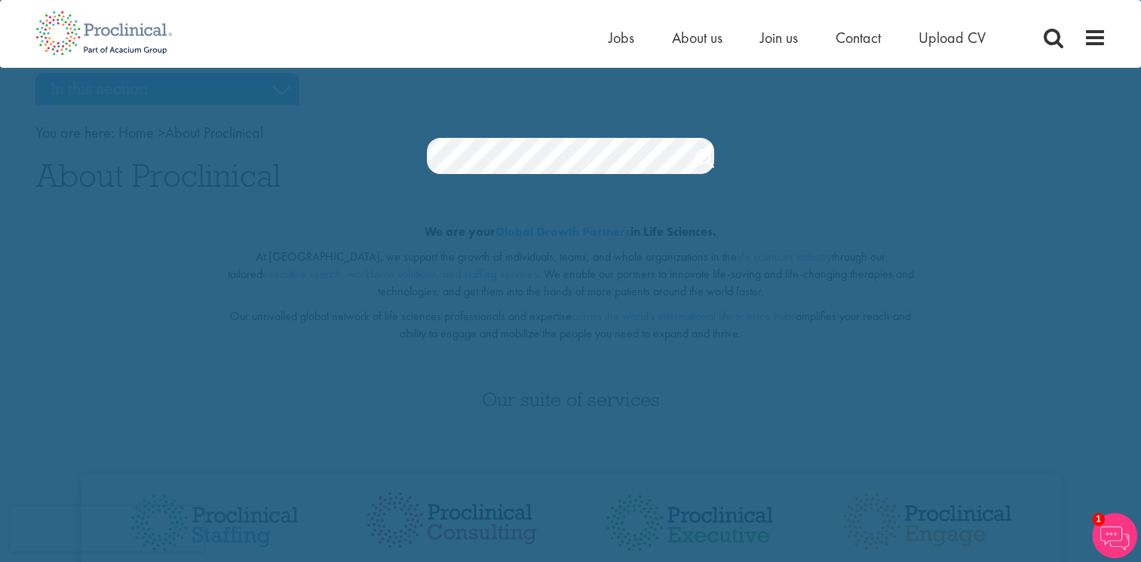
scroll to position [0, 0]
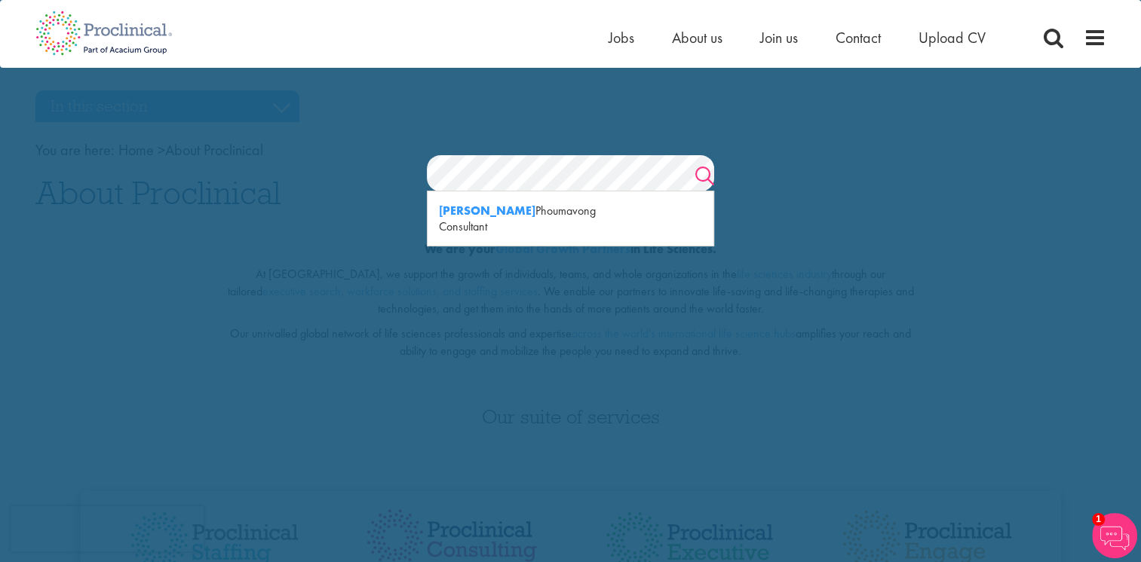
click at [703, 172] on link "Search" at bounding box center [704, 178] width 19 height 30
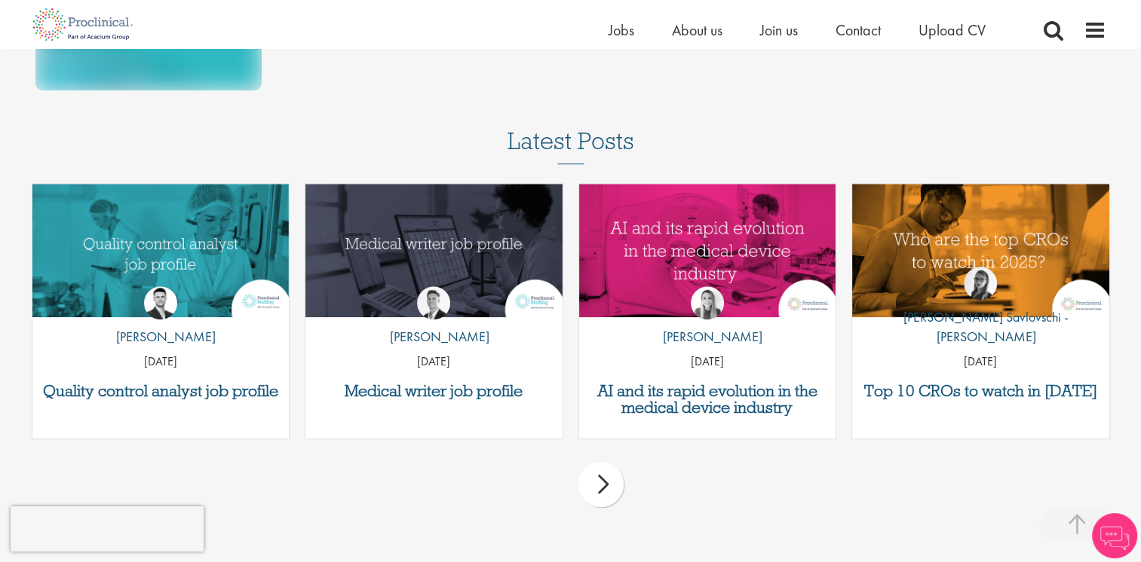
scroll to position [1131, 0]
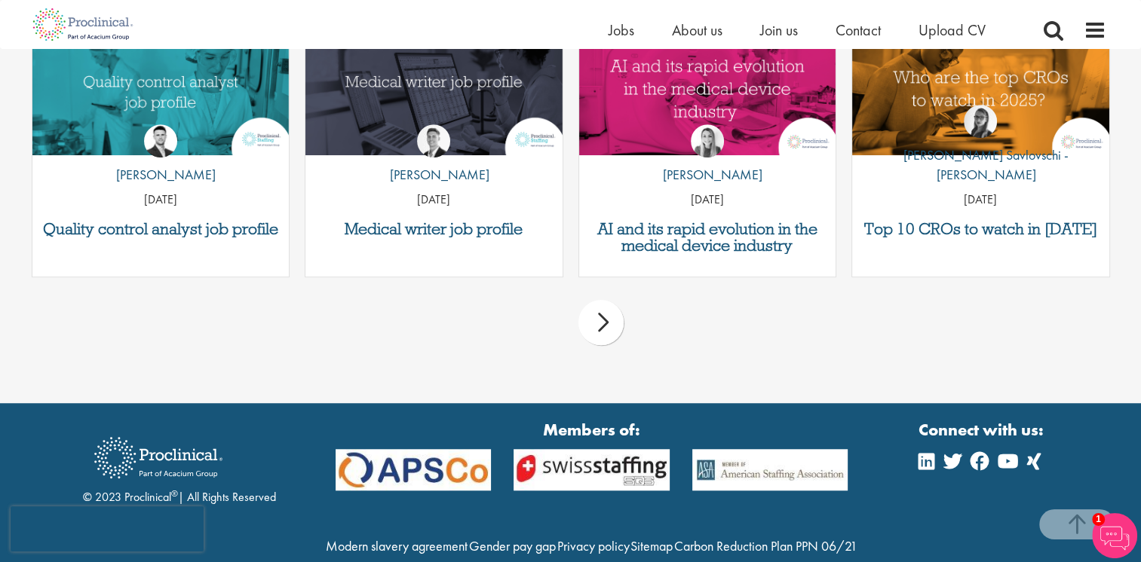
click at [603, 321] on div "next" at bounding box center [600, 322] width 45 height 45
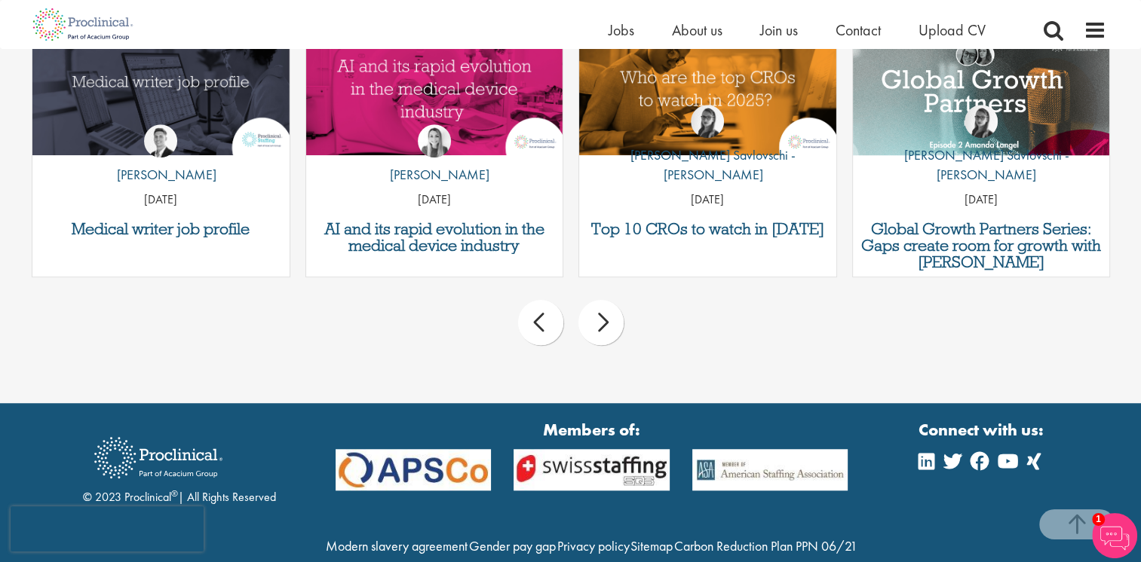
click at [603, 321] on div "next" at bounding box center [600, 322] width 45 height 45
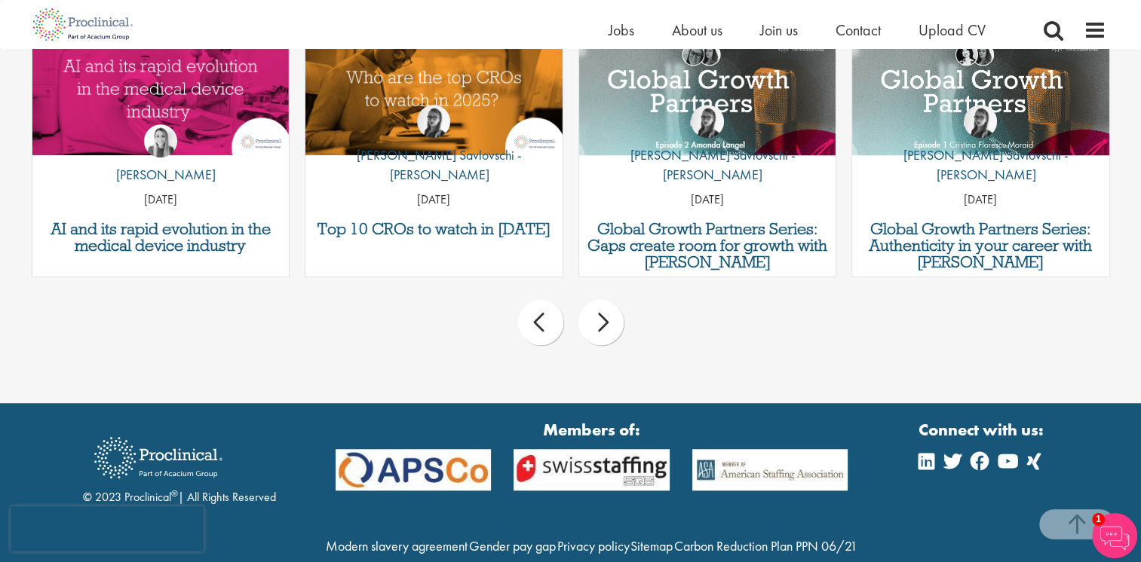
click at [603, 321] on div "next" at bounding box center [600, 322] width 45 height 45
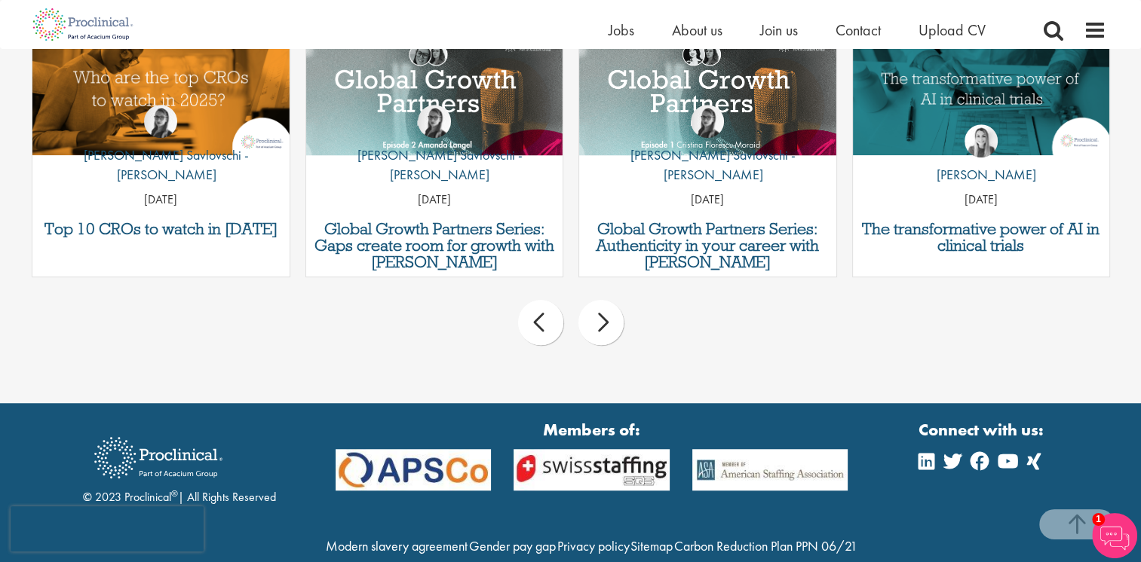
click at [603, 321] on div "next" at bounding box center [600, 322] width 45 height 45
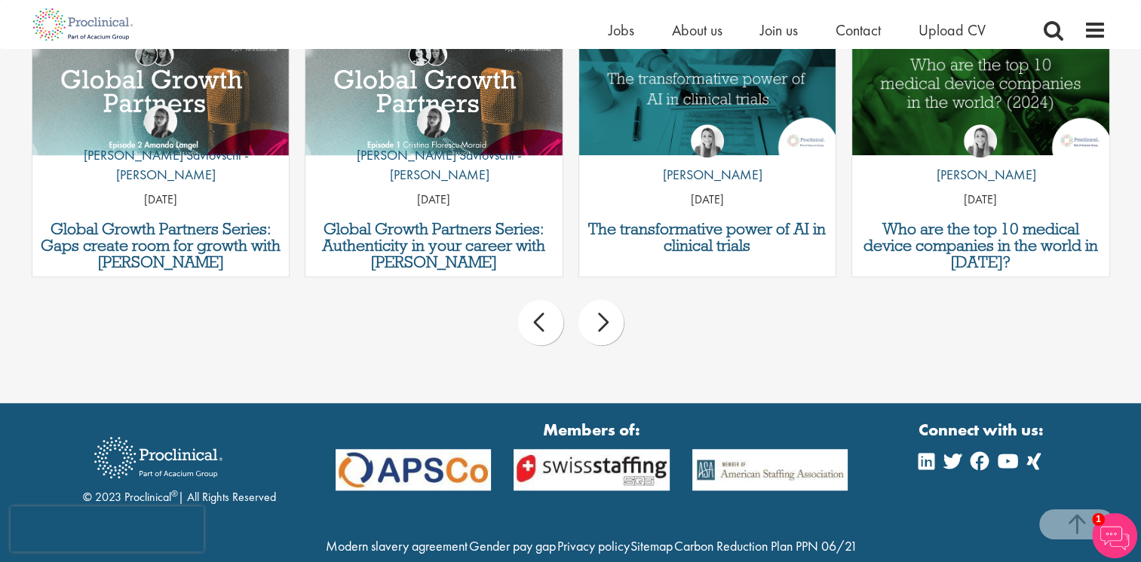
click at [603, 321] on div "next" at bounding box center [600, 322] width 45 height 45
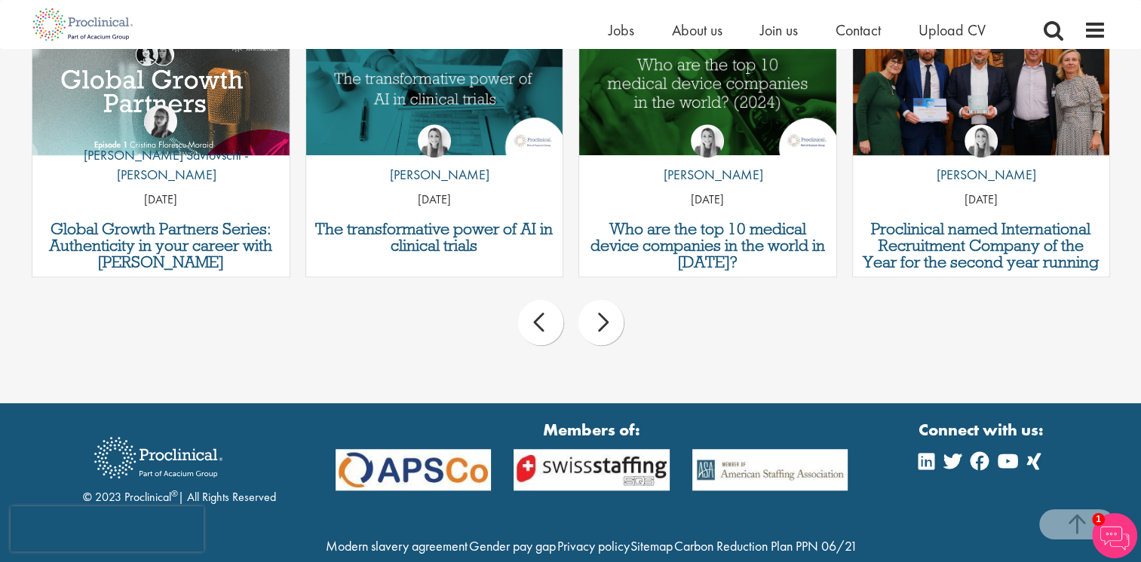
click at [603, 321] on div "next" at bounding box center [600, 322] width 45 height 45
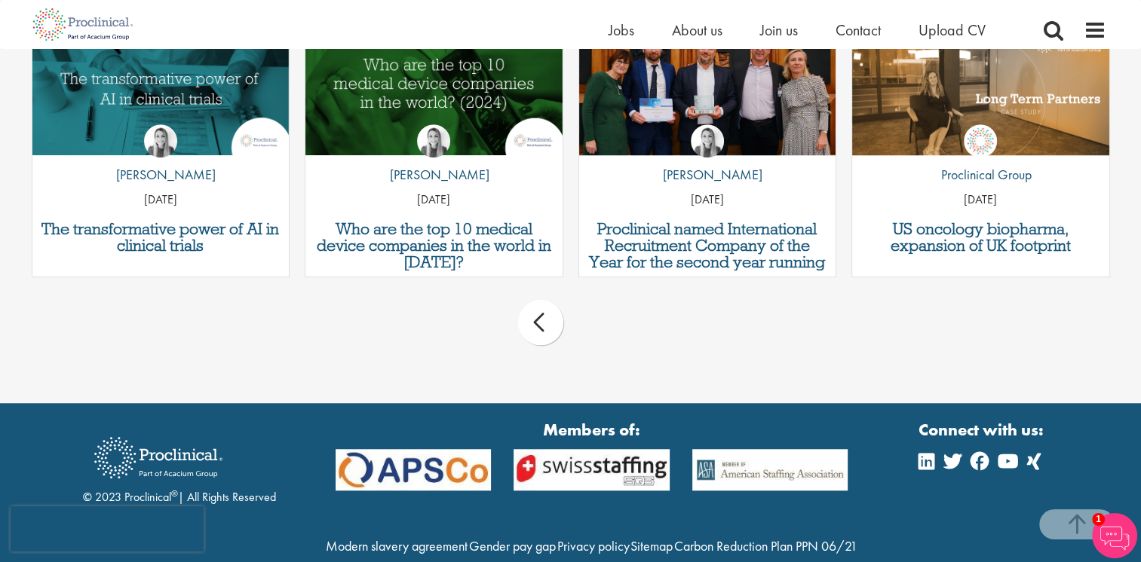
click at [603, 321] on div "prev next" at bounding box center [570, 325] width 1093 height 66
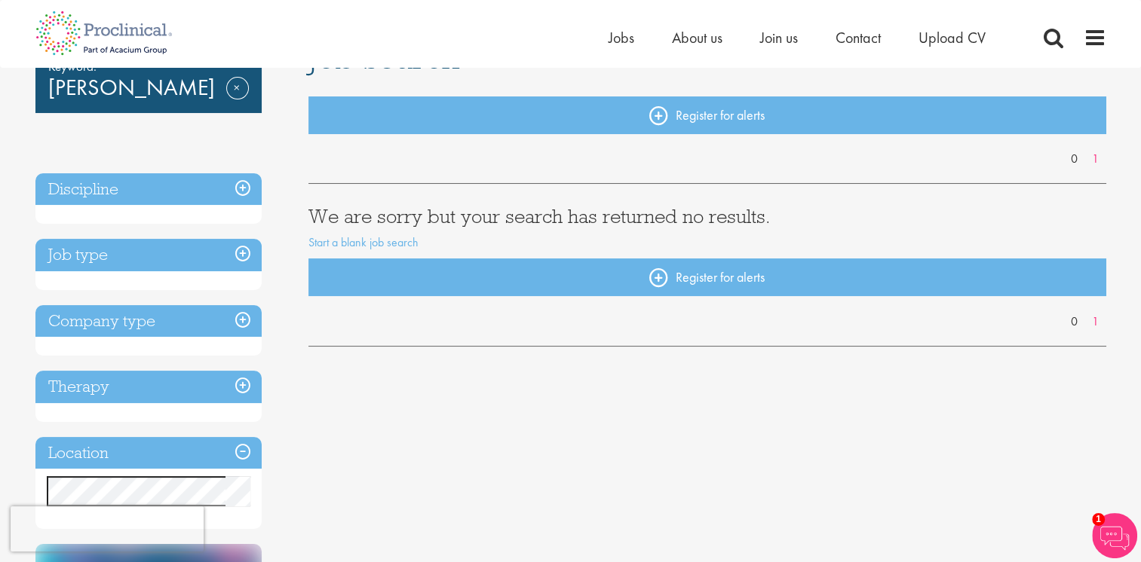
scroll to position [0, 0]
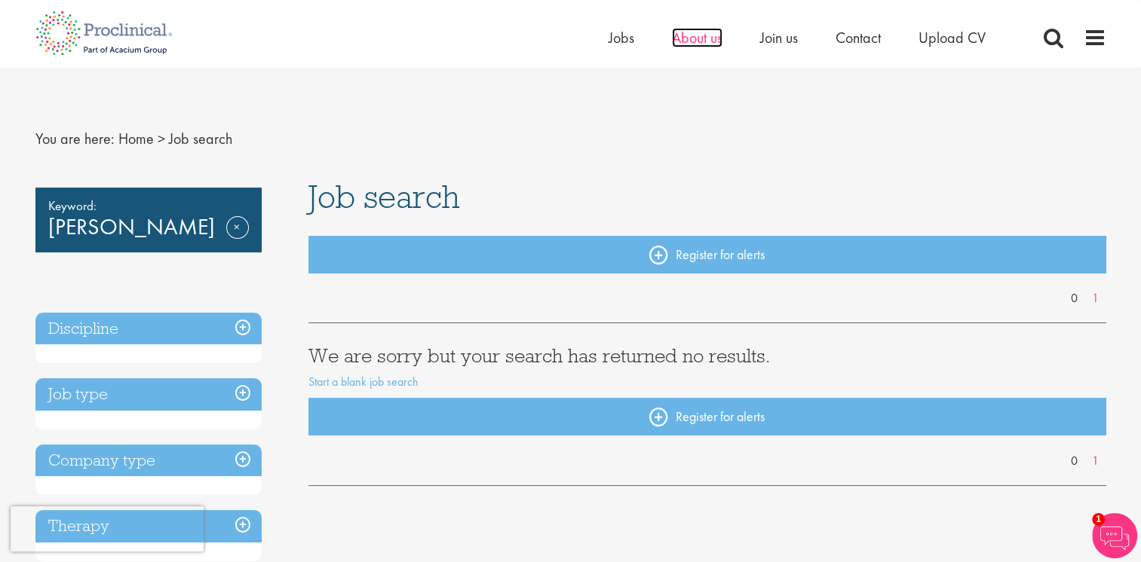
click at [700, 38] on span "About us" at bounding box center [697, 38] width 51 height 20
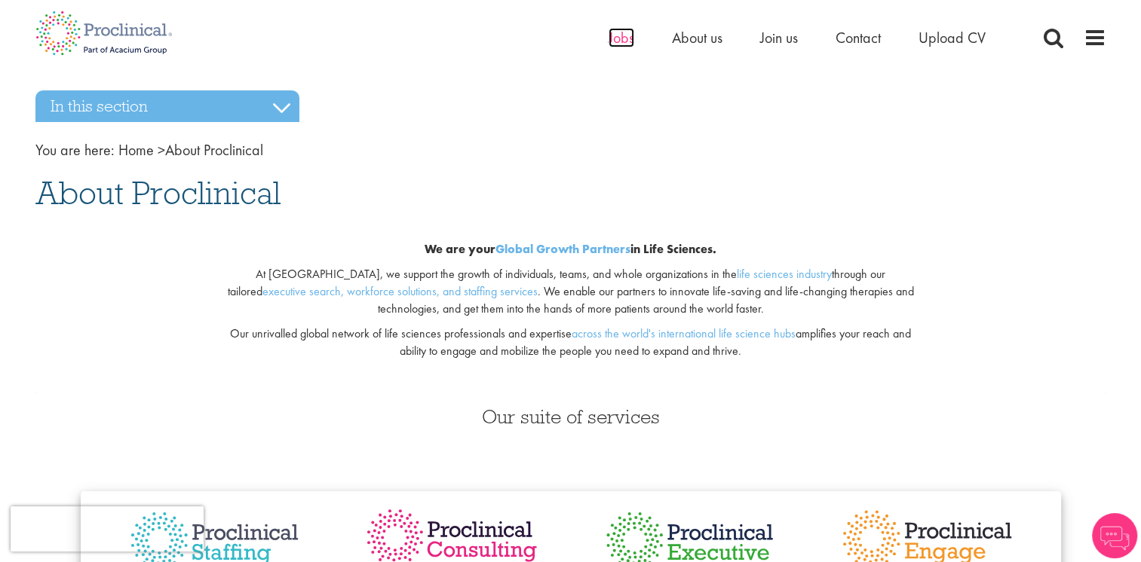
click at [615, 40] on span "Jobs" at bounding box center [621, 38] width 26 height 20
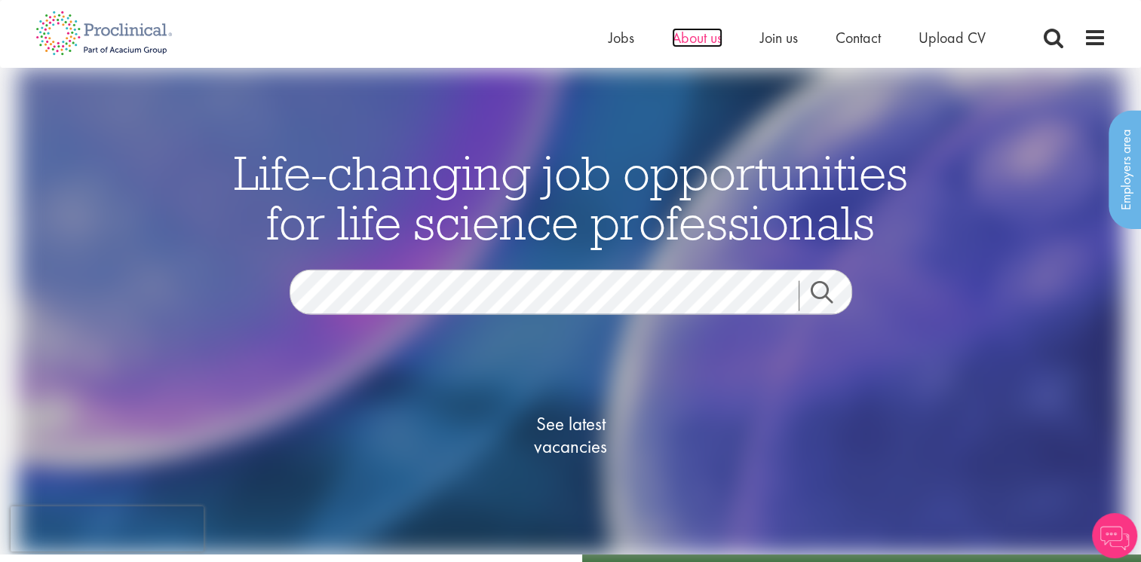
click at [715, 34] on span "About us" at bounding box center [697, 38] width 51 height 20
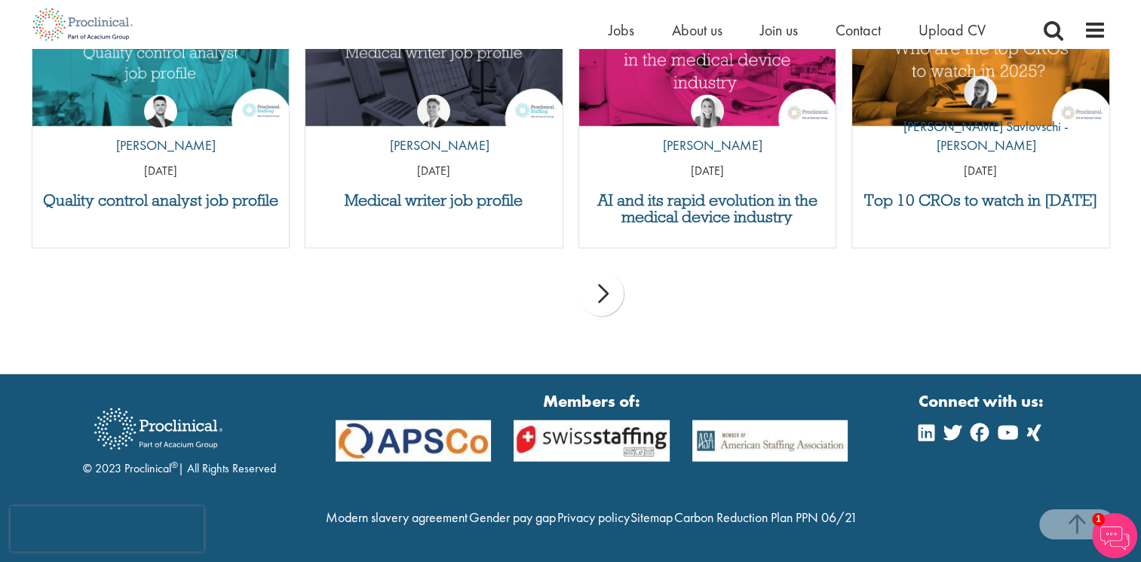
scroll to position [3315, 0]
click at [775, 30] on span "Join us" at bounding box center [779, 30] width 38 height 20
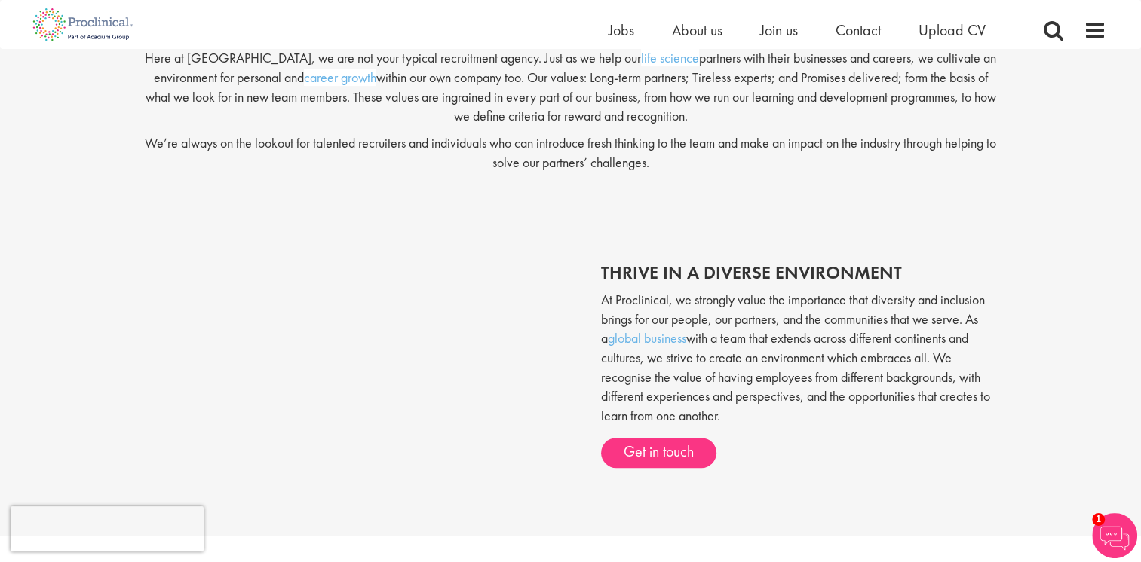
scroll to position [151, 0]
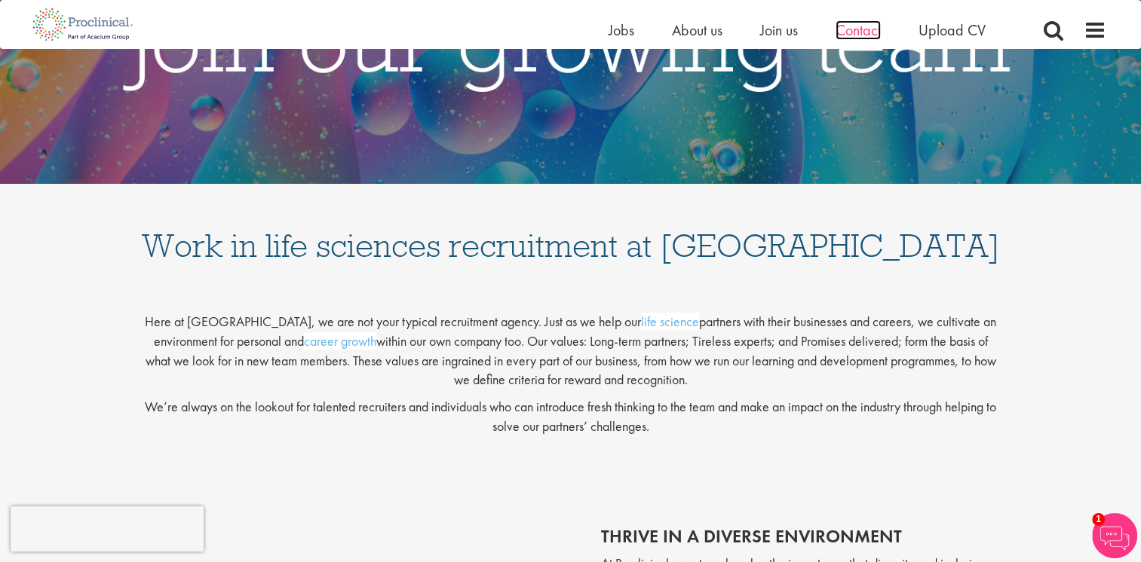
click at [856, 27] on span "Contact" at bounding box center [857, 30] width 45 height 20
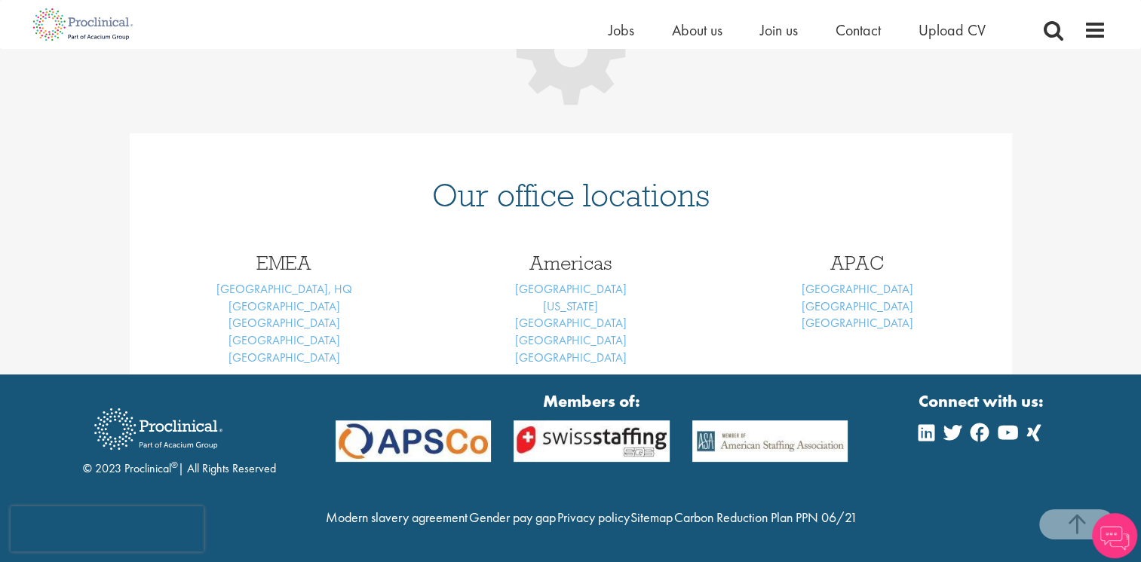
scroll to position [299, 0]
drag, startPoint x: 863, startPoint y: 257, endPoint x: 840, endPoint y: 257, distance: 23.4
click at [862, 281] on link "[GEOGRAPHIC_DATA]" at bounding box center [857, 289] width 112 height 16
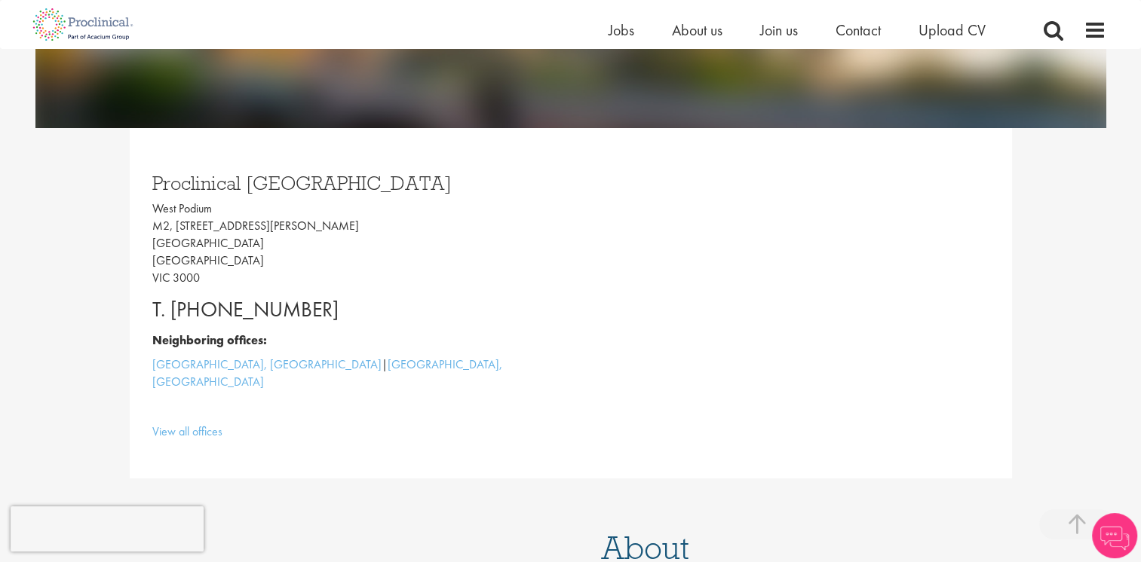
scroll to position [452, 0]
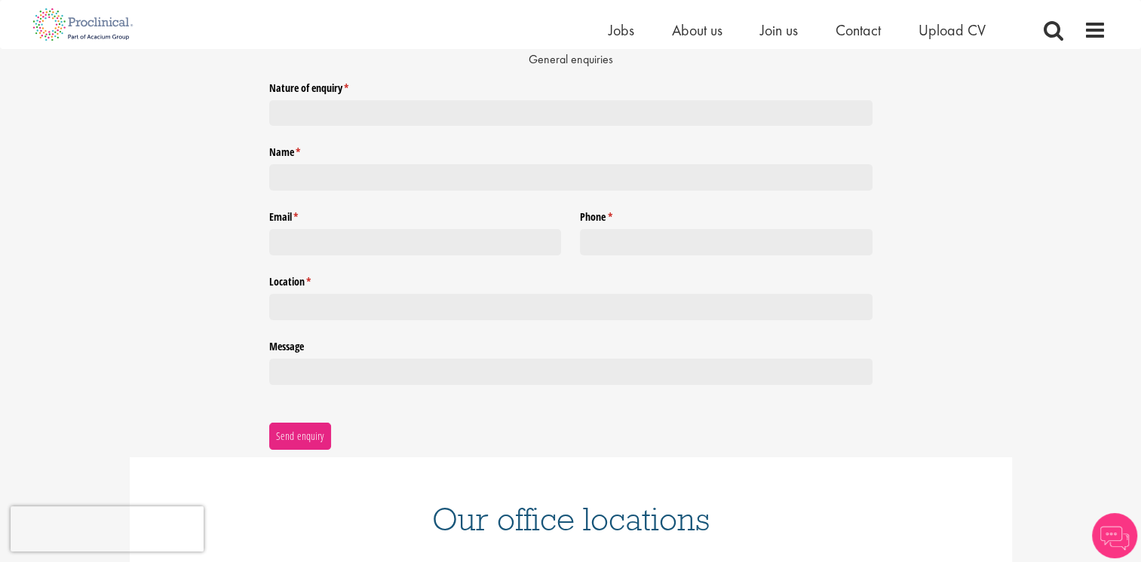
click at [862, 404] on div at bounding box center [570, 399] width 603 height 10
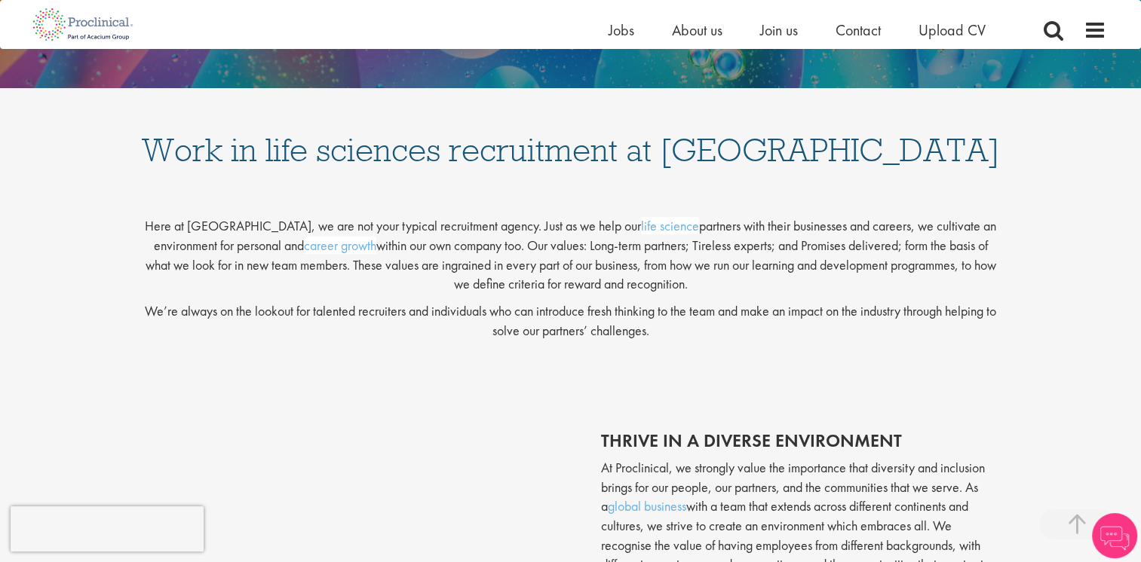
scroll to position [245, 0]
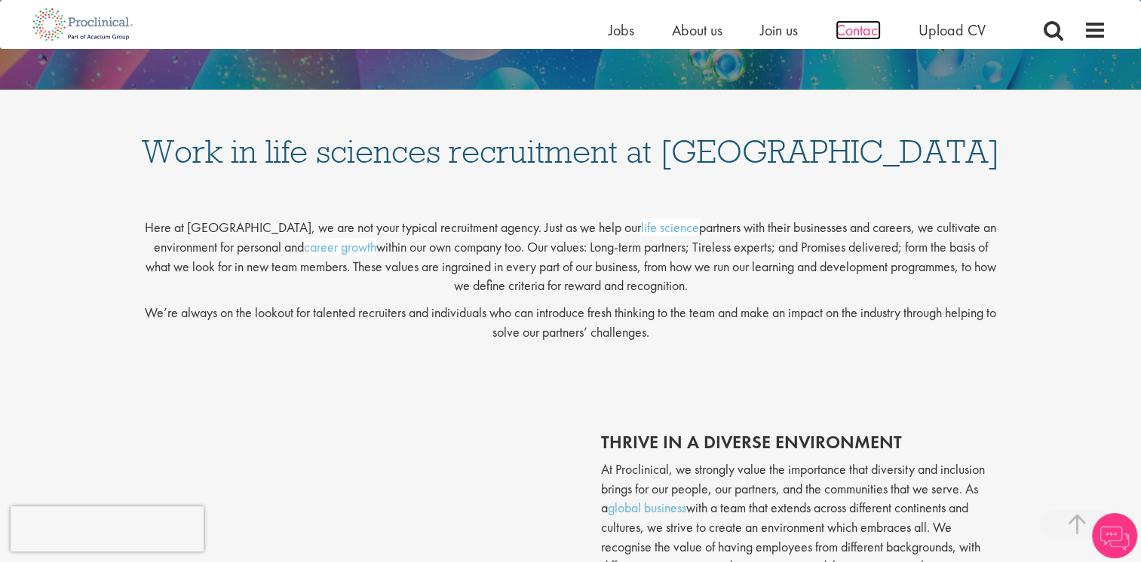
click at [868, 35] on span "Contact" at bounding box center [857, 30] width 45 height 20
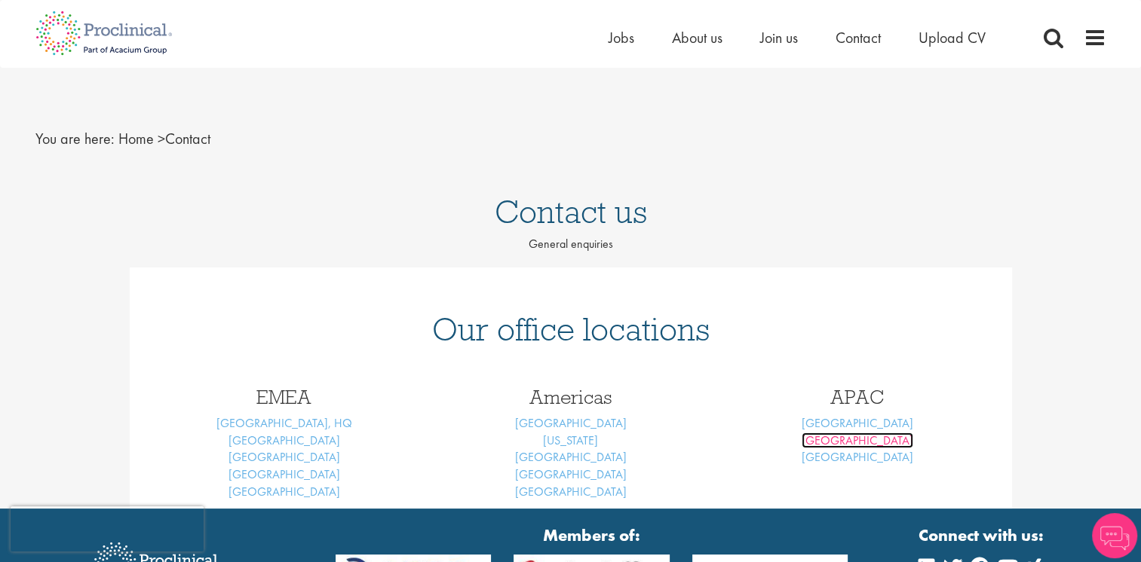
click at [853, 441] on div "Our office locations EMEA [GEOGRAPHIC_DATA], HQ [GEOGRAPHIC_DATA] [GEOGRAPHIC_D…" at bounding box center [571, 388] width 882 height 241
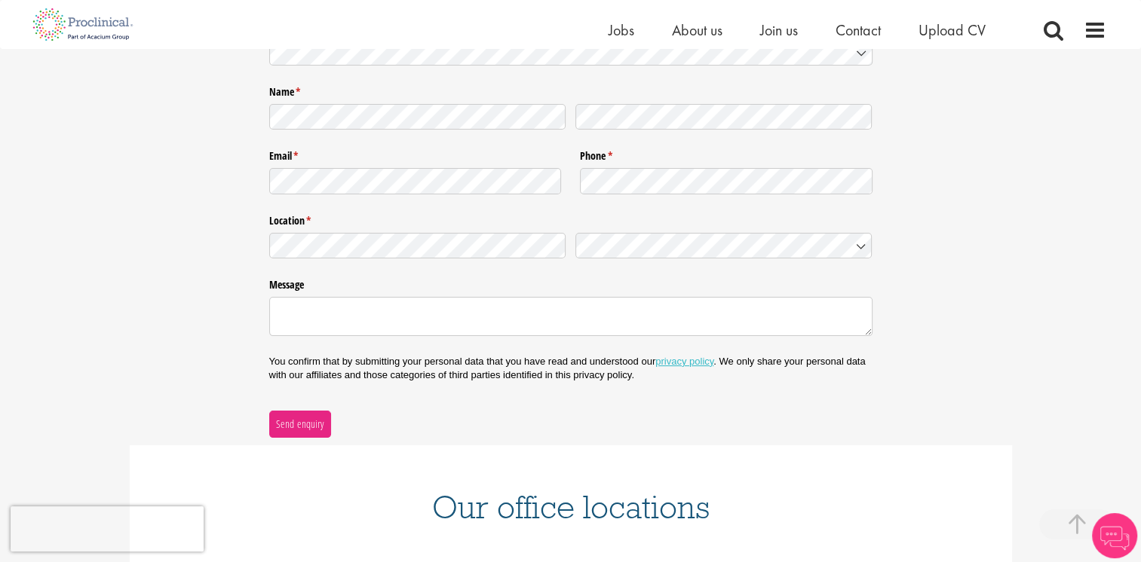
scroll to position [452, 0]
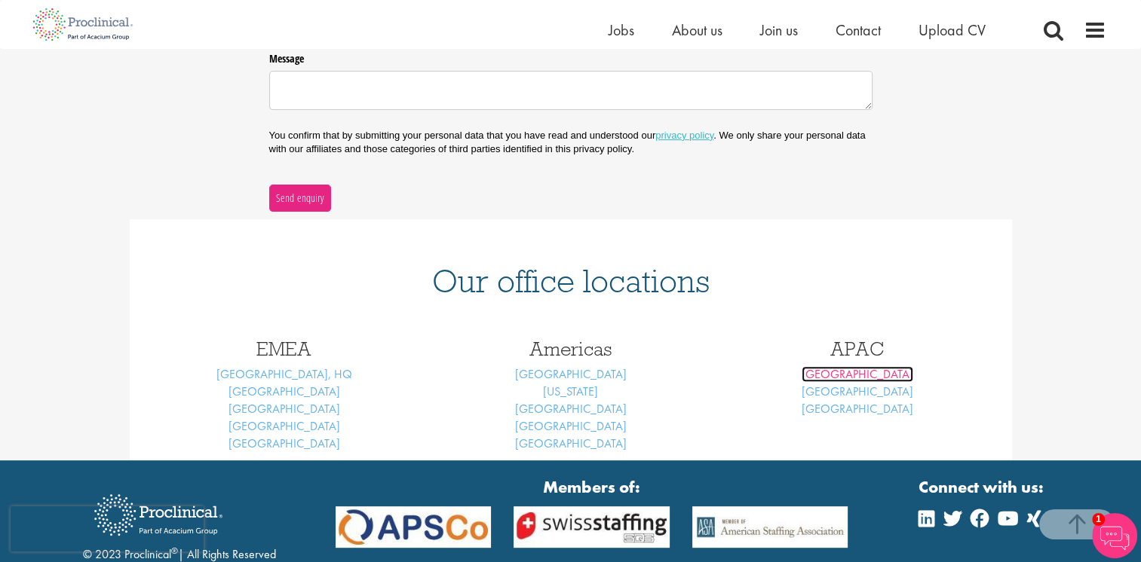
click at [865, 373] on link "[GEOGRAPHIC_DATA]" at bounding box center [857, 374] width 112 height 16
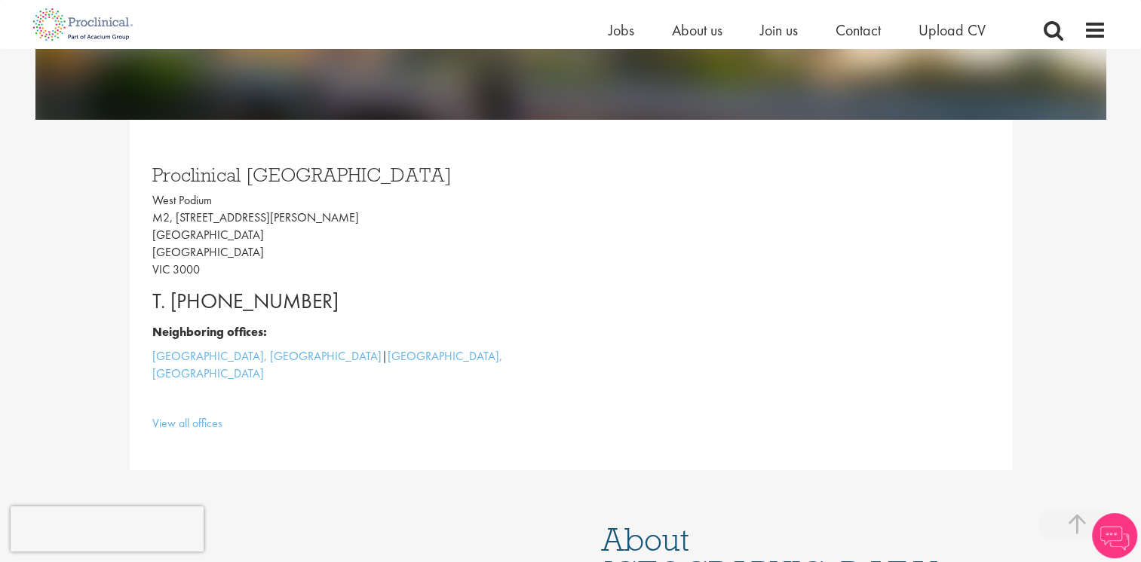
scroll to position [377, 0]
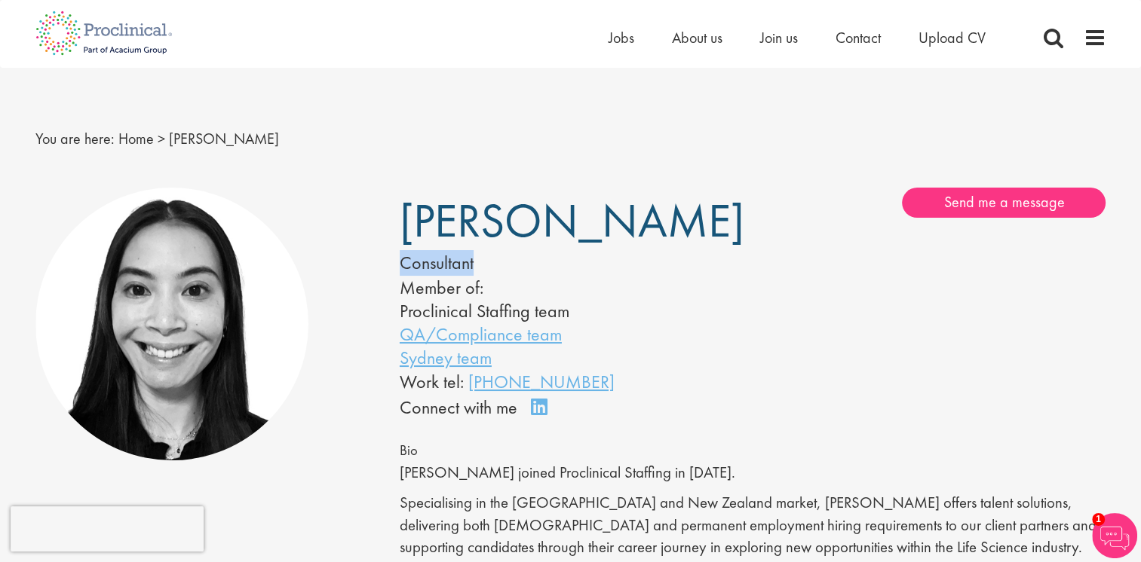
drag, startPoint x: 402, startPoint y: 296, endPoint x: 498, endPoint y: 292, distance: 95.8
click at [498, 276] on div "Consultant" at bounding box center [554, 263] width 308 height 26
drag, startPoint x: 498, startPoint y: 292, endPoint x: 431, endPoint y: 297, distance: 66.5
copy div "Consultant"
click at [401, 323] on li "Proclinical Staffing team" at bounding box center [554, 310] width 308 height 23
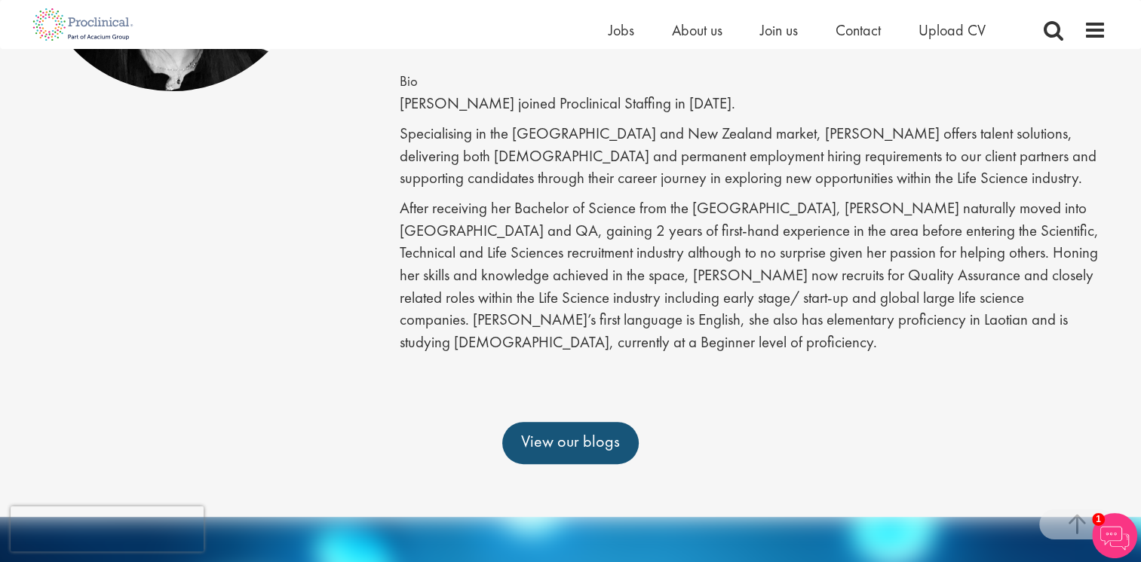
scroll to position [377, 0]
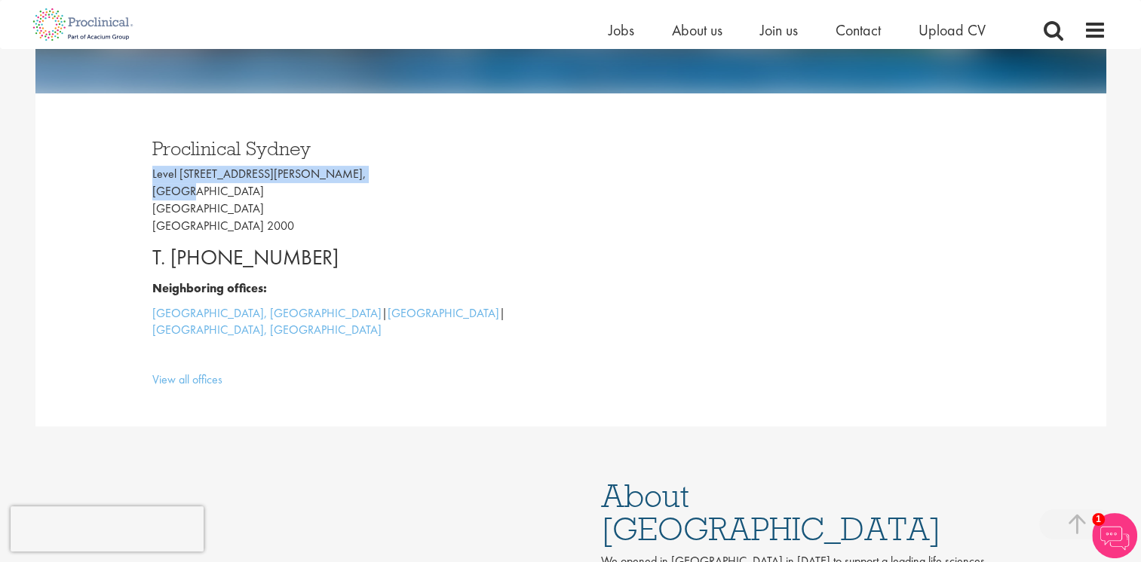
drag, startPoint x: 153, startPoint y: 173, endPoint x: 253, endPoint y: 194, distance: 102.5
click at [253, 194] on p "[STREET_ADDRESS][PERSON_NAME]" at bounding box center [355, 200] width 407 height 69
drag, startPoint x: 253, startPoint y: 194, endPoint x: 222, endPoint y: 175, distance: 36.8
drag, startPoint x: 222, startPoint y: 175, endPoint x: 151, endPoint y: 185, distance: 71.6
click at [153, 185] on p "[STREET_ADDRESS][PERSON_NAME]" at bounding box center [355, 200] width 407 height 69
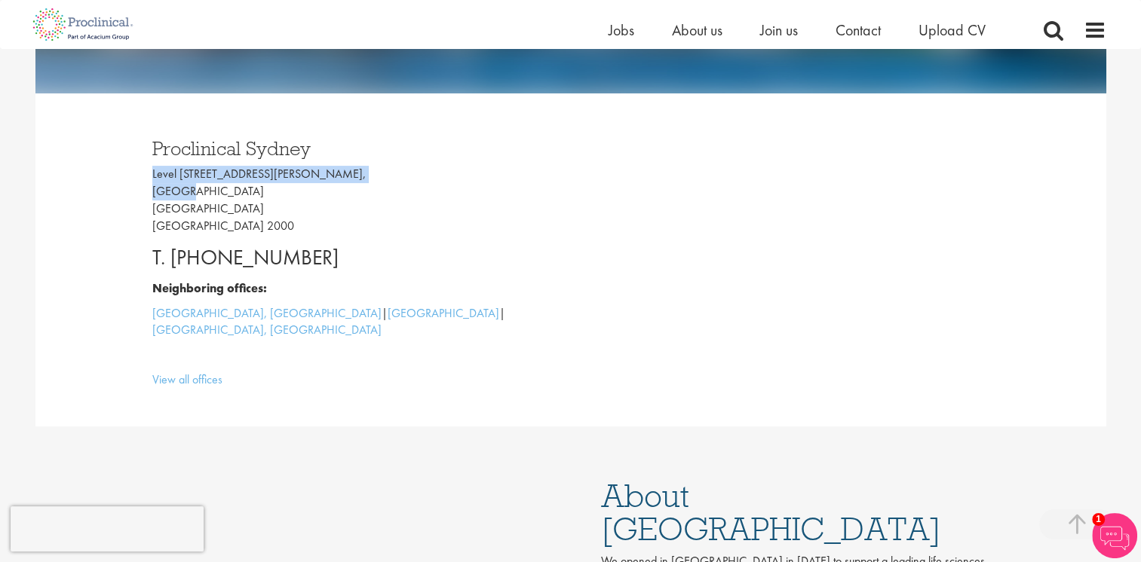
click at [98, 165] on div "Proclinical Sydney [STREET_ADDRESS][PERSON_NAME] T. [PHONE_NUMBER] Neighboring …" at bounding box center [570, 259] width 1070 height 333
drag, startPoint x: 153, startPoint y: 174, endPoint x: 227, endPoint y: 222, distance: 87.8
click at [227, 222] on p "[STREET_ADDRESS][PERSON_NAME]" at bounding box center [355, 200] width 407 height 69
drag, startPoint x: 227, startPoint y: 222, endPoint x: 173, endPoint y: 201, distance: 58.2
copy p "[STREET_ADDRESS][PERSON_NAME]"
